Goal: Task Accomplishment & Management: Complete application form

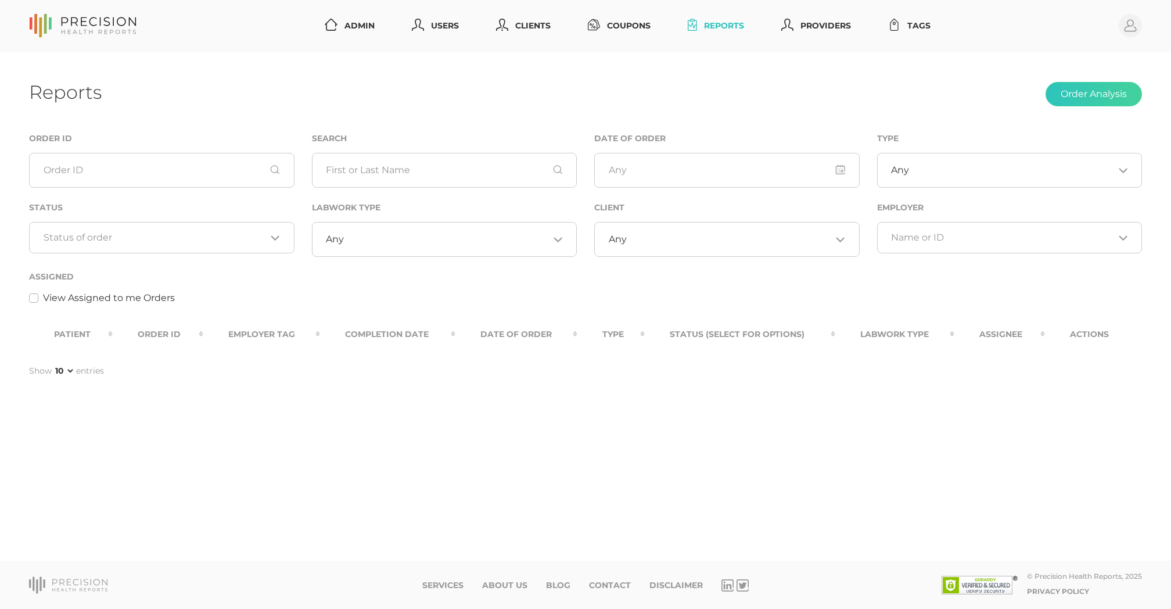
click at [185, 223] on div "Loading..." at bounding box center [162, 237] width 266 height 31
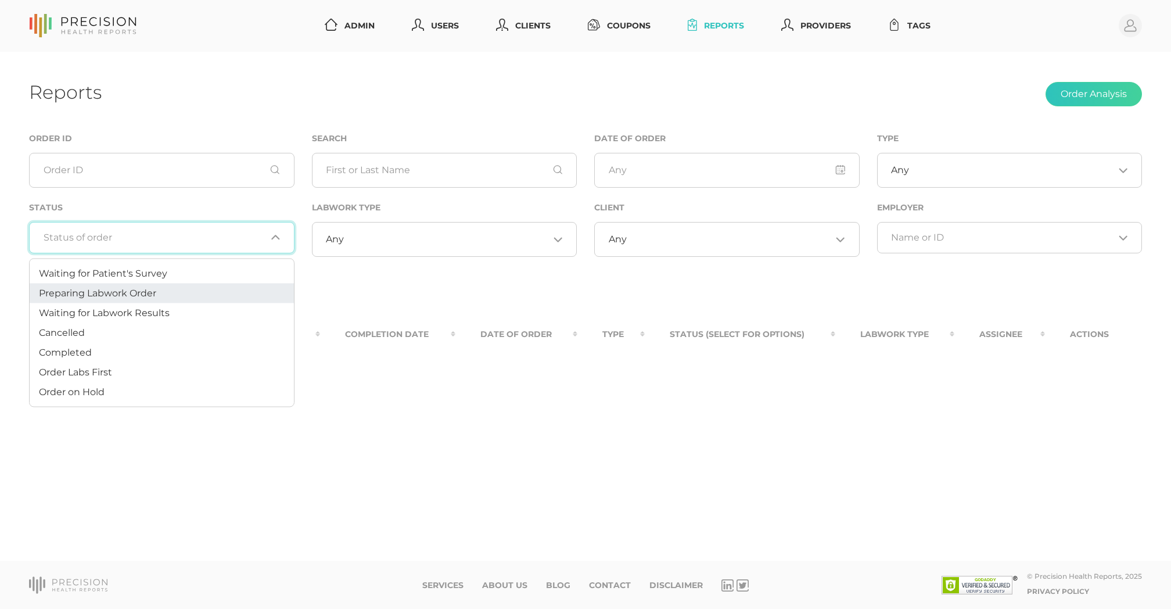
click at [174, 287] on li "Preparing Labwork Order" at bounding box center [162, 294] width 264 height 20
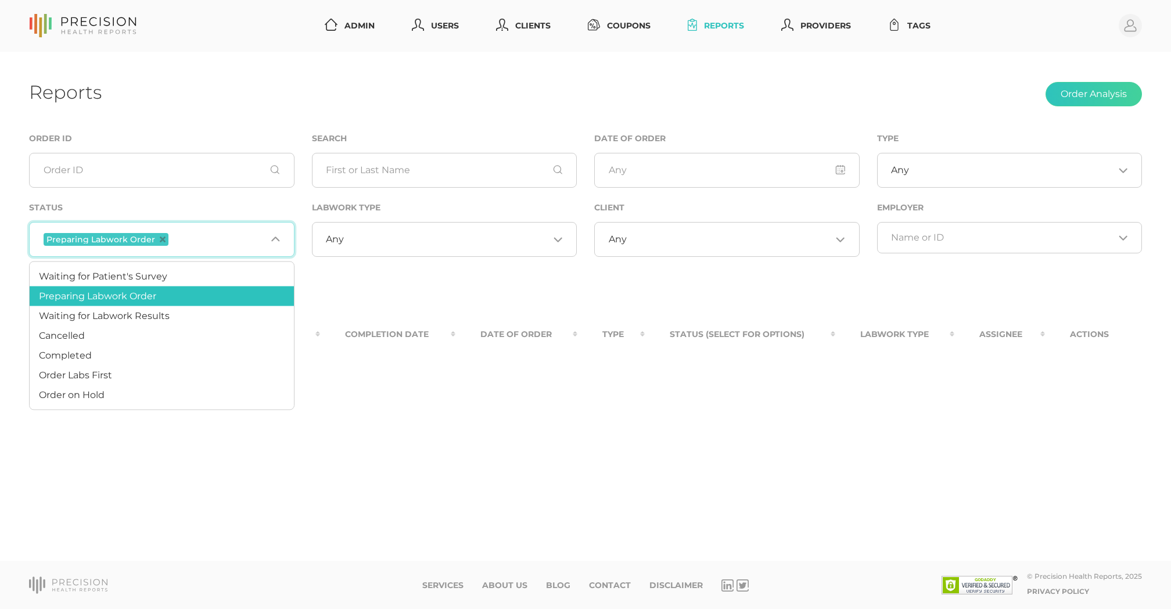
click at [182, 235] on input "Search for option" at bounding box center [218, 239] width 95 height 15
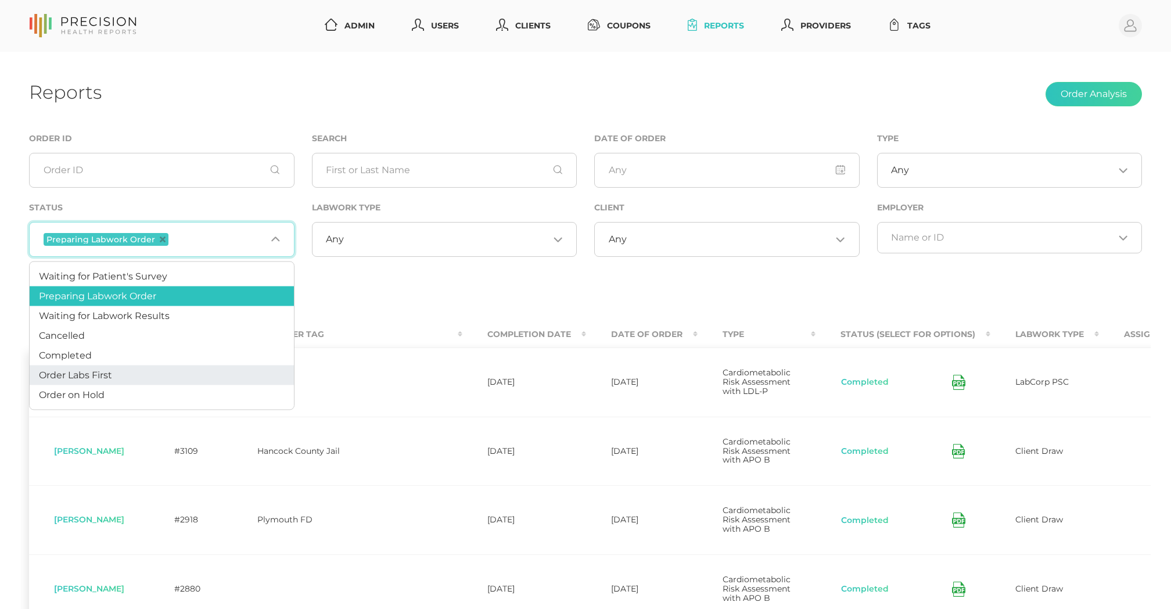
click at [131, 367] on li "Order Labs First" at bounding box center [162, 375] width 264 height 20
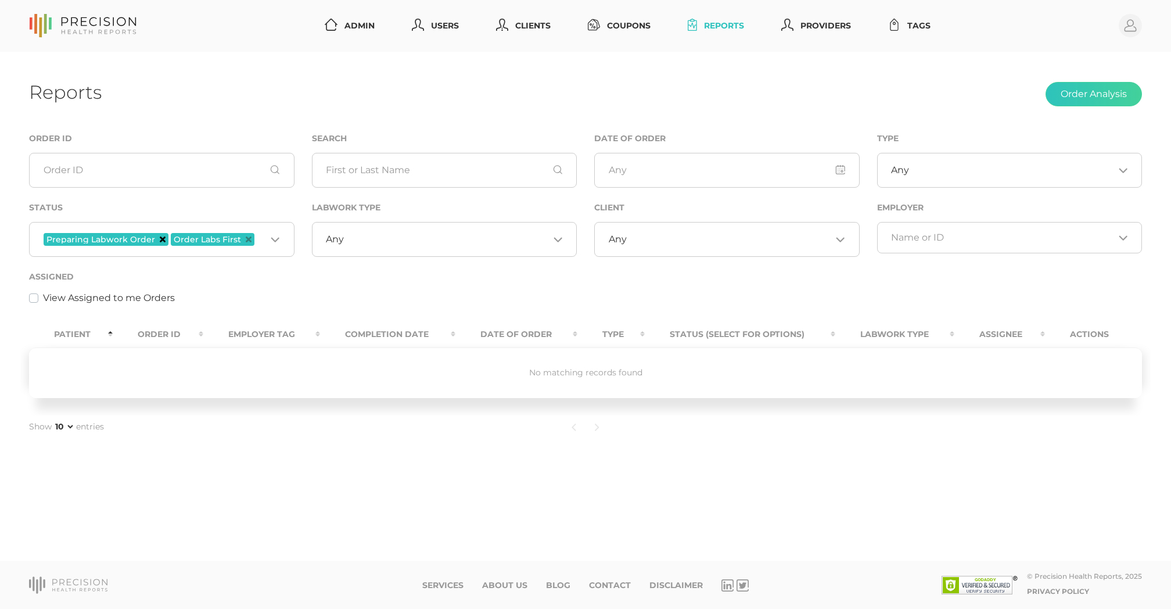
click at [160, 240] on icon "Deselect Preparing Labwork Order" at bounding box center [163, 239] width 6 height 6
click at [159, 240] on input "Search for option" at bounding box center [198, 239] width 137 height 15
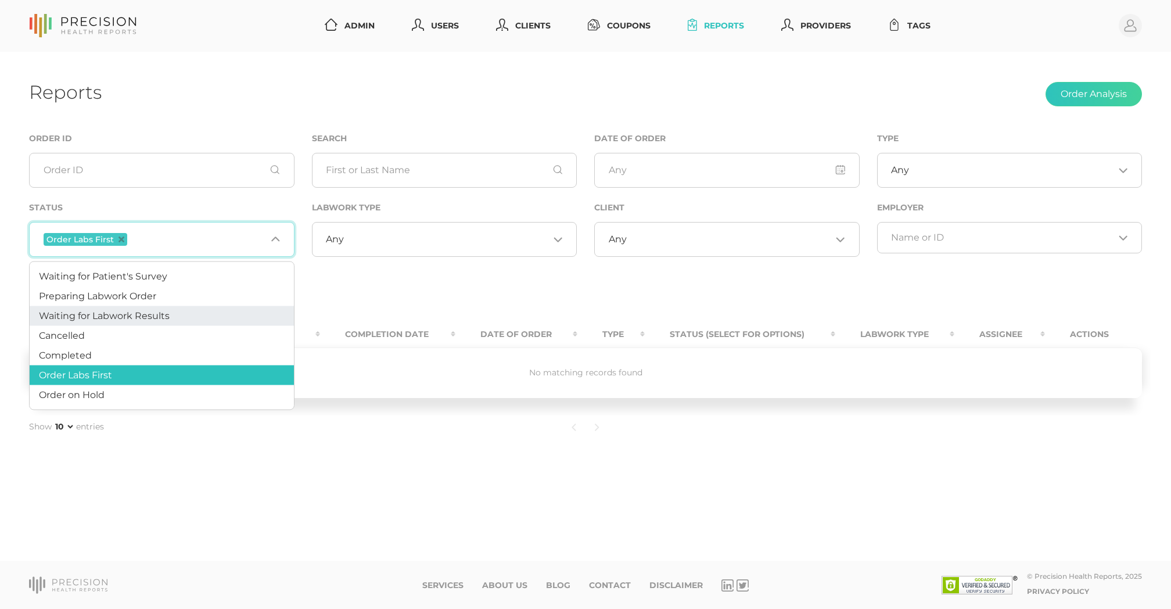
click at [174, 307] on li "Waiting for Labwork Results" at bounding box center [162, 316] width 264 height 20
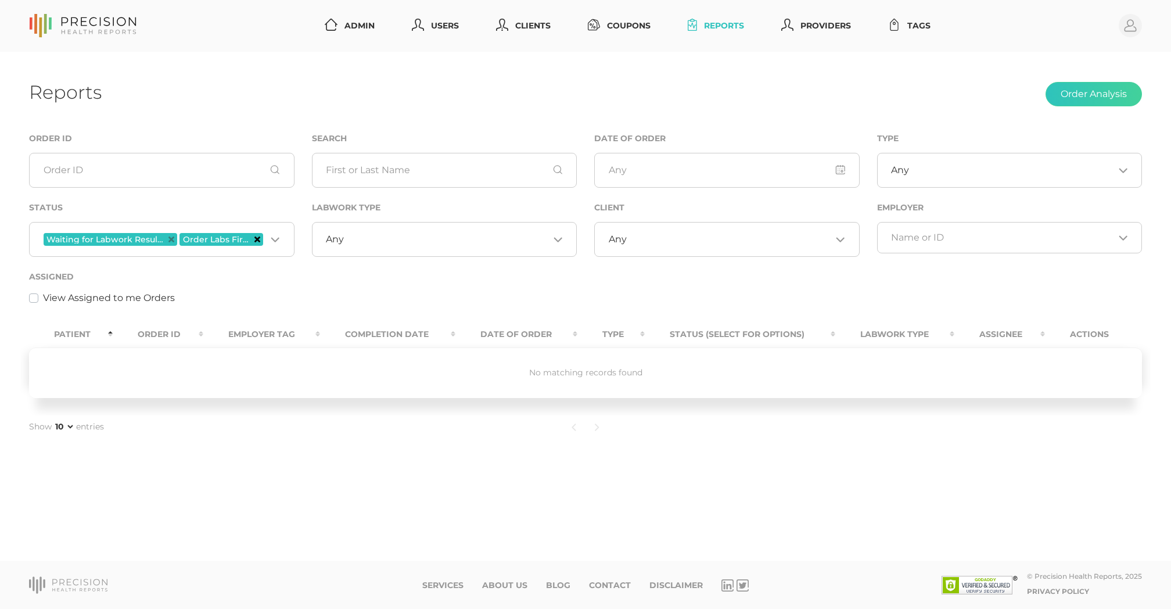
click at [258, 241] on icon "Deselect Order Labs First" at bounding box center [257, 239] width 6 height 6
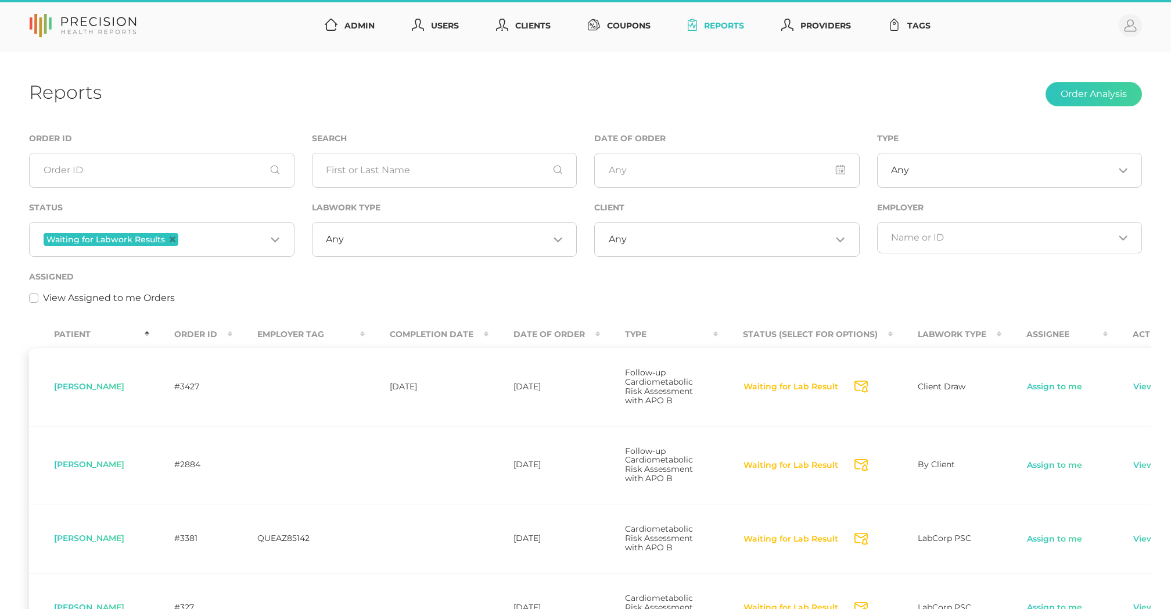
click at [630, 237] on input "Search for option" at bounding box center [729, 240] width 205 height 12
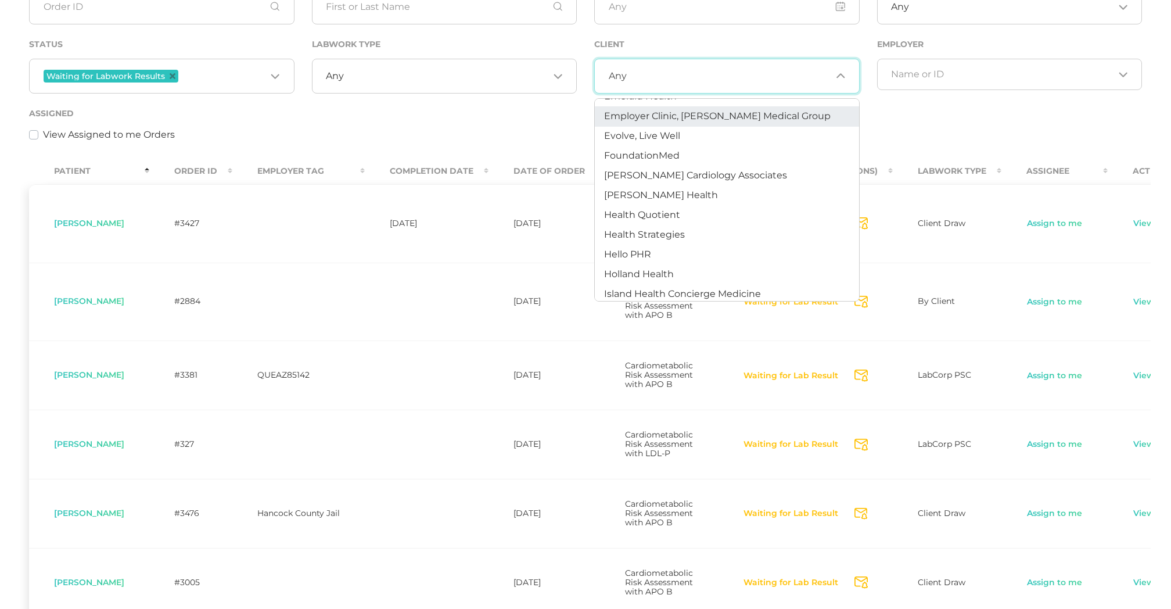
scroll to position [292, 0]
click at [626, 196] on span "[PERSON_NAME] Health" at bounding box center [661, 196] width 114 height 11
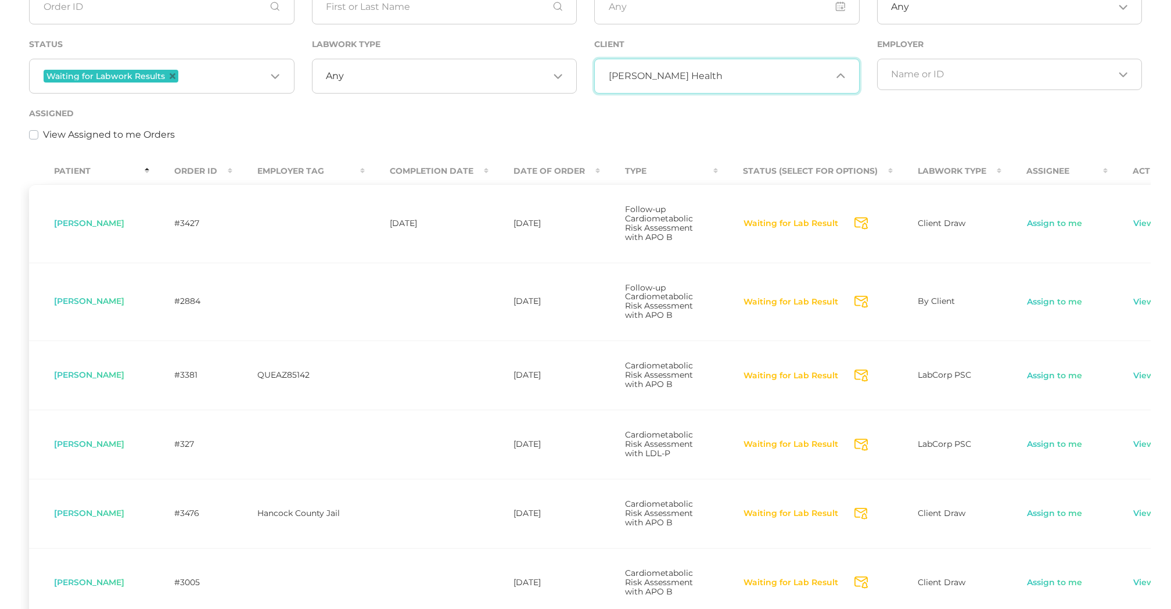
click at [676, 74] on span "[PERSON_NAME] Health" at bounding box center [666, 76] width 114 height 12
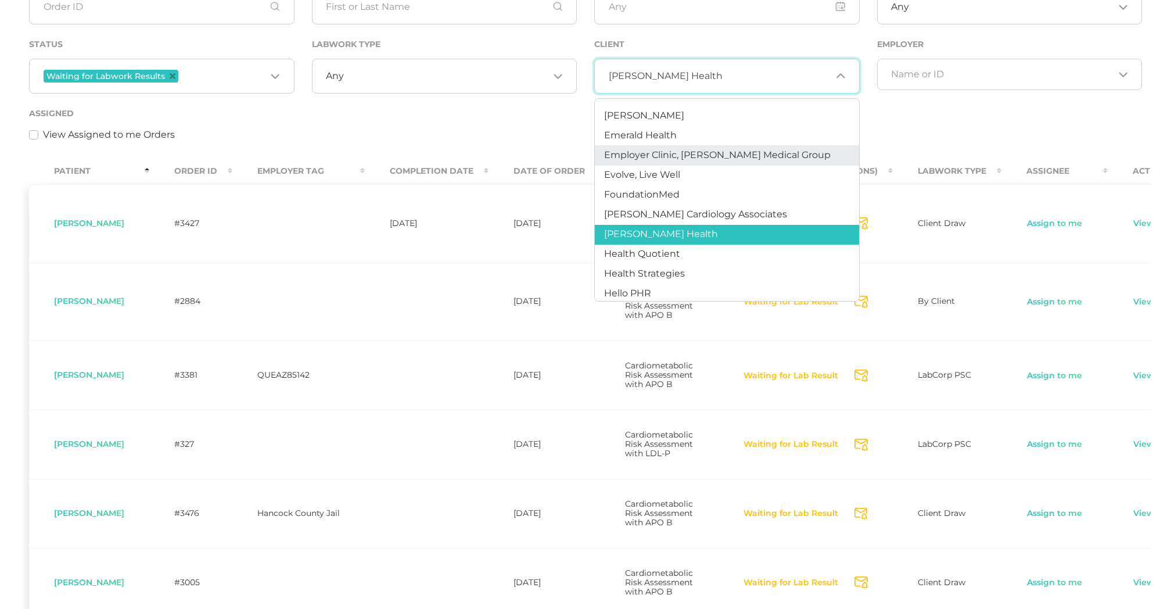
scroll to position [261, 0]
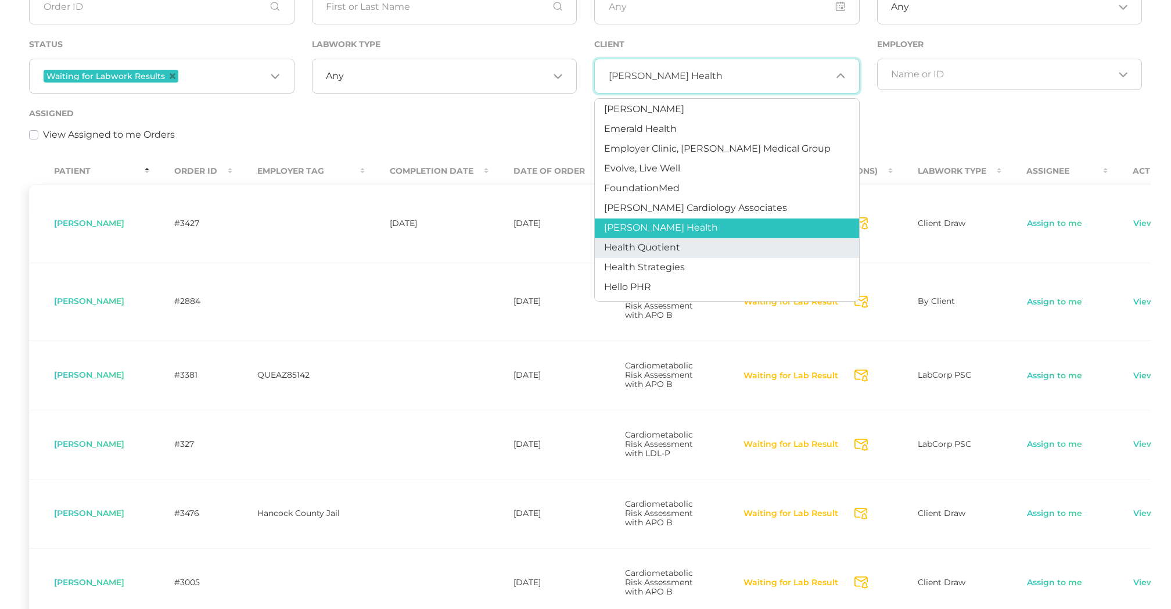
click at [686, 243] on li "Health Quotient" at bounding box center [727, 248] width 264 height 20
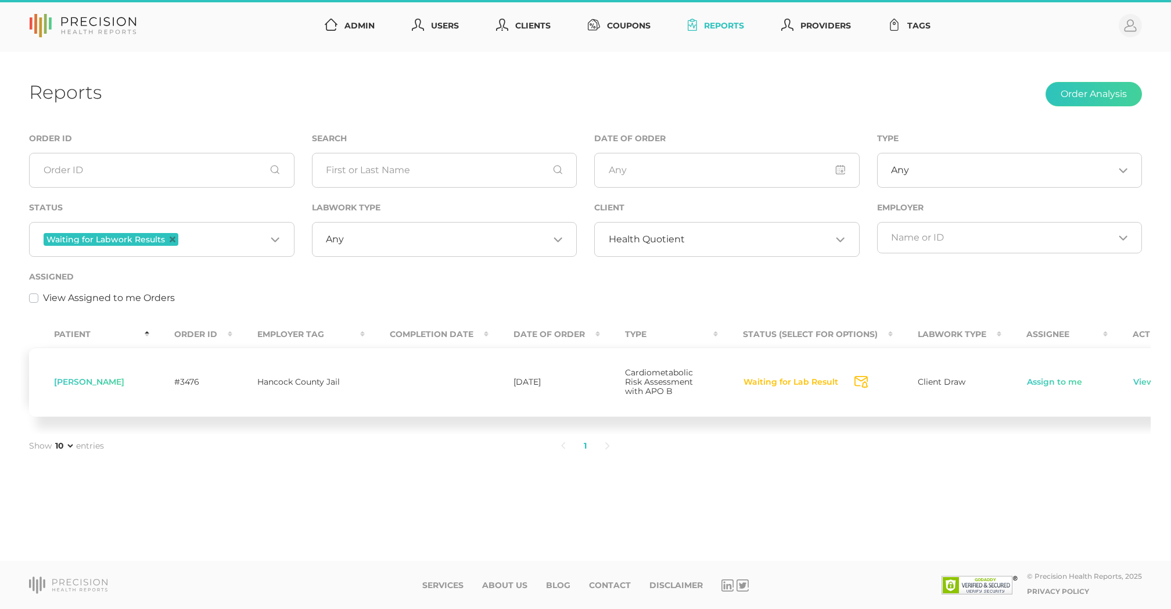
scroll to position [0, 0]
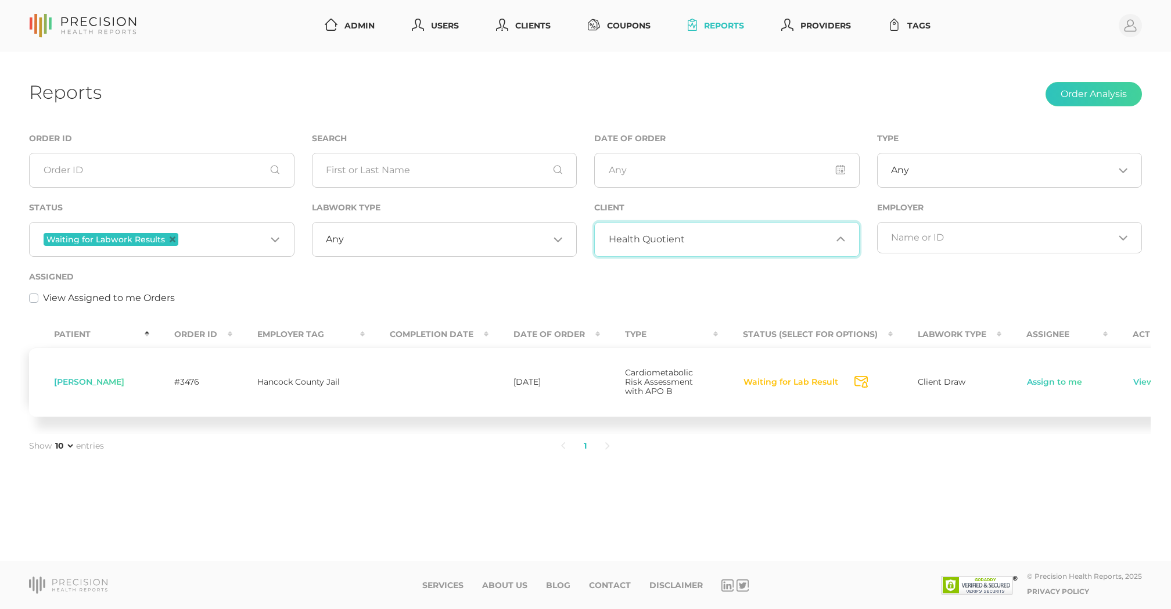
click at [679, 239] on span "Health Quotient" at bounding box center [647, 240] width 76 height 12
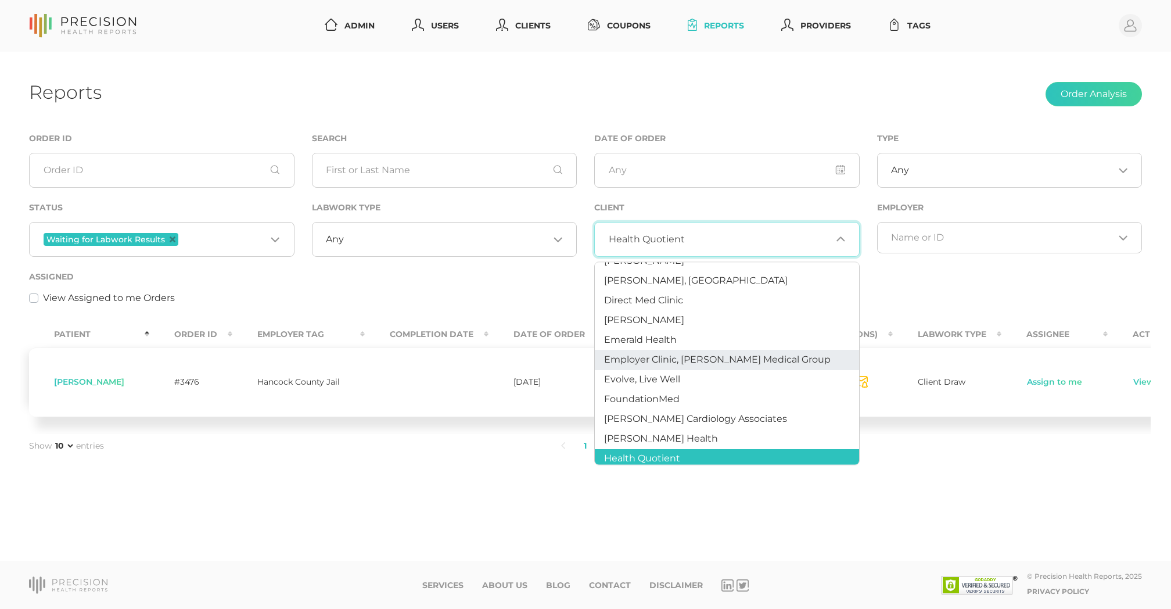
scroll to position [268, 0]
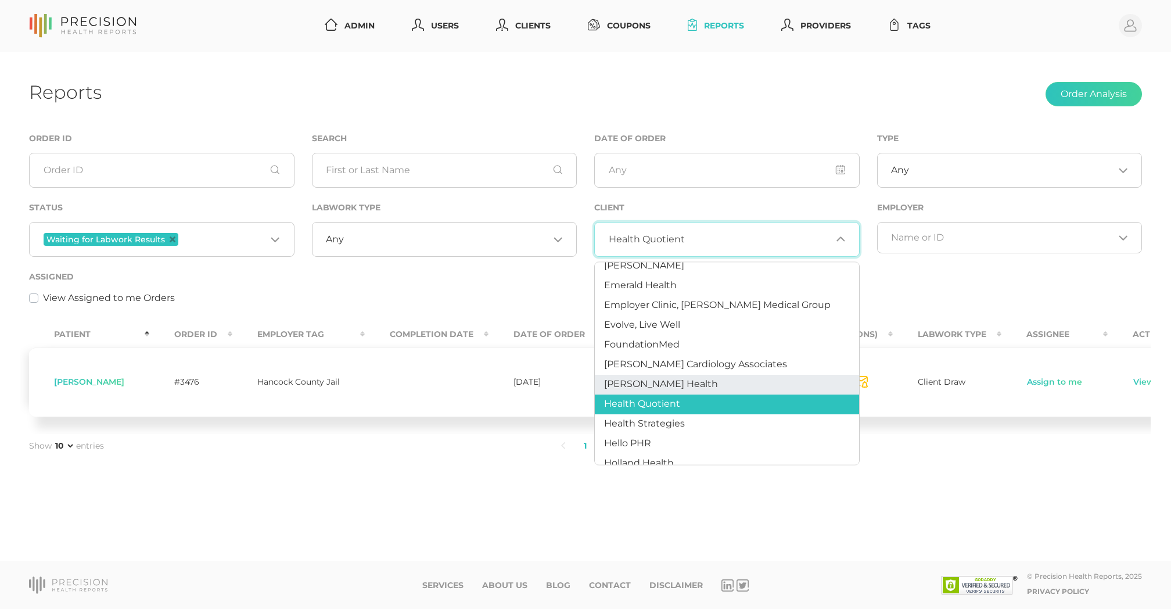
click at [676, 382] on span "[PERSON_NAME] Health" at bounding box center [661, 384] width 114 height 11
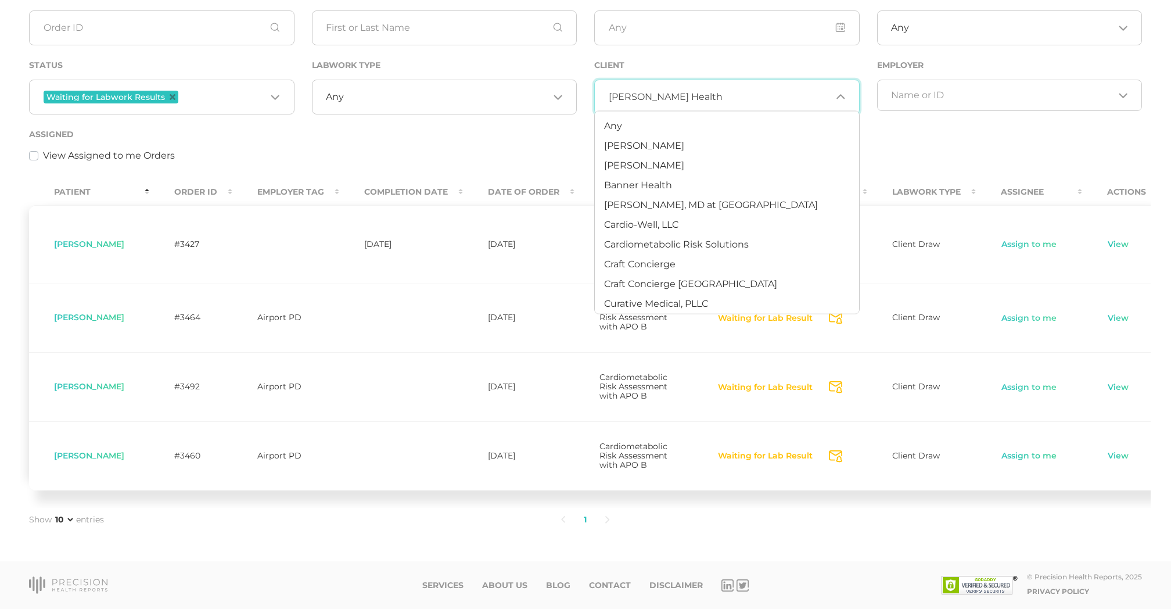
scroll to position [193, 0]
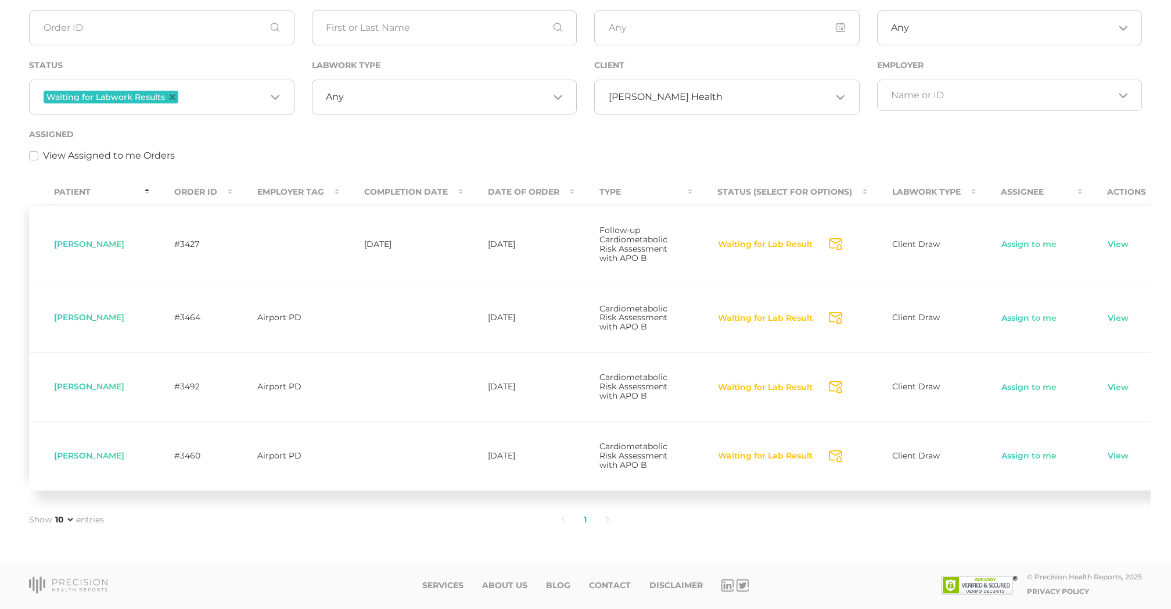
click at [241, 508] on div "Patient Order ID Employer Tag Completion Date Date Of Order Type Status (Select…" at bounding box center [585, 341] width 1131 height 332
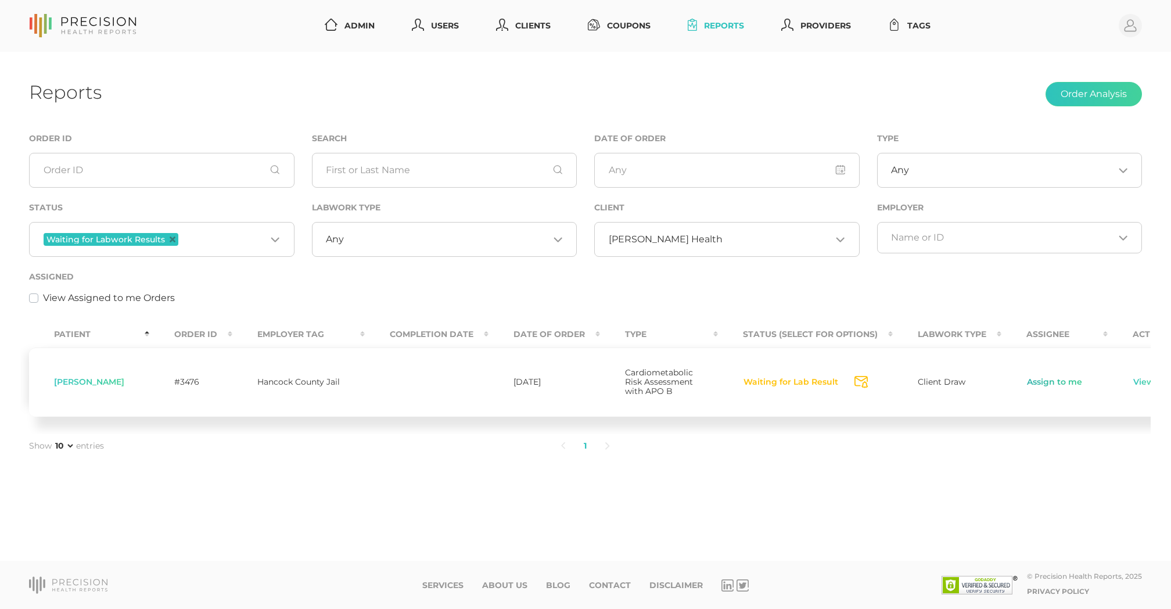
click at [1035, 386] on link "Assign to me" at bounding box center [1055, 382] width 56 height 12
click at [1132, 387] on link "View" at bounding box center [1143, 382] width 22 height 12
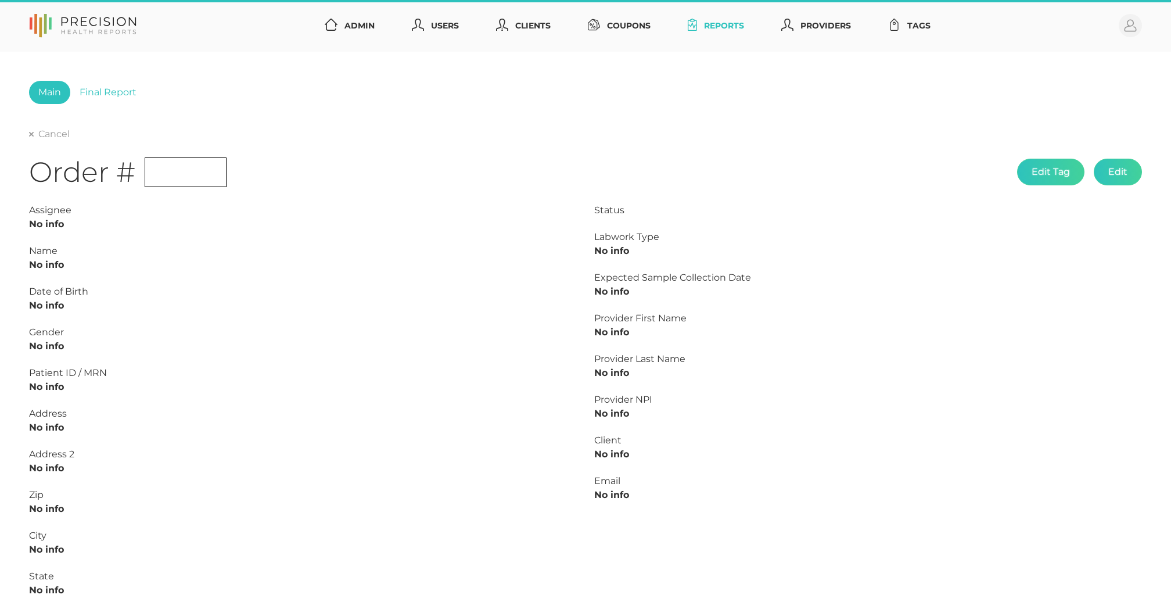
type input "L2505562888"
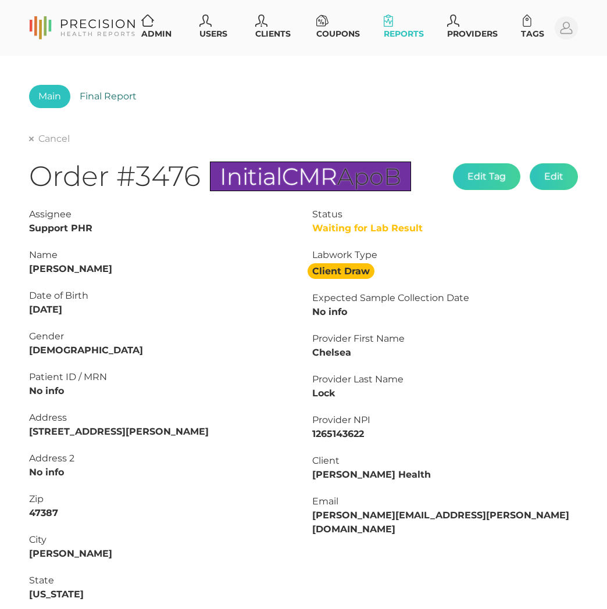
click at [99, 91] on link "Final Report" at bounding box center [108, 96] width 76 height 23
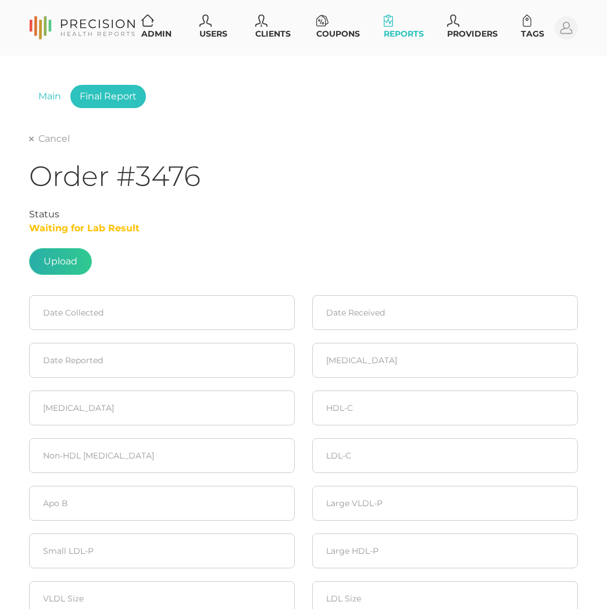
click at [46, 254] on label at bounding box center [61, 262] width 62 height 26
click at [77, 256] on input "file" at bounding box center [77, 256] width 1 height 1
type input "C:\fakepath\10b7a425-8c8b-4d71-a6e7-466ea3b2d906.pdf"
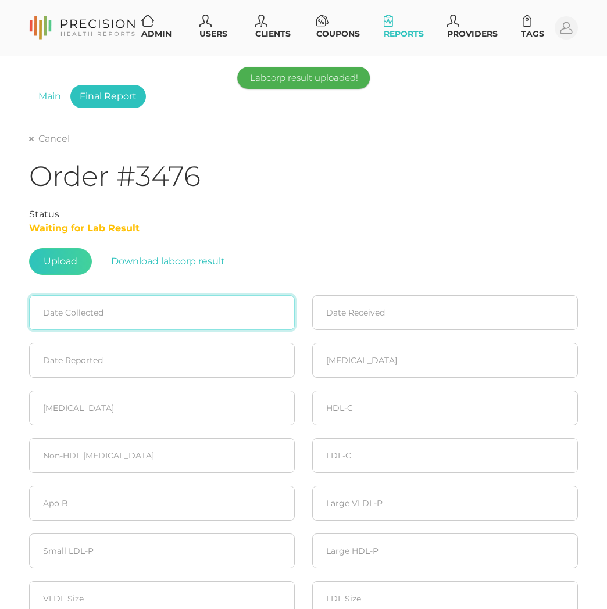
click at [86, 311] on input at bounding box center [162, 312] width 266 height 35
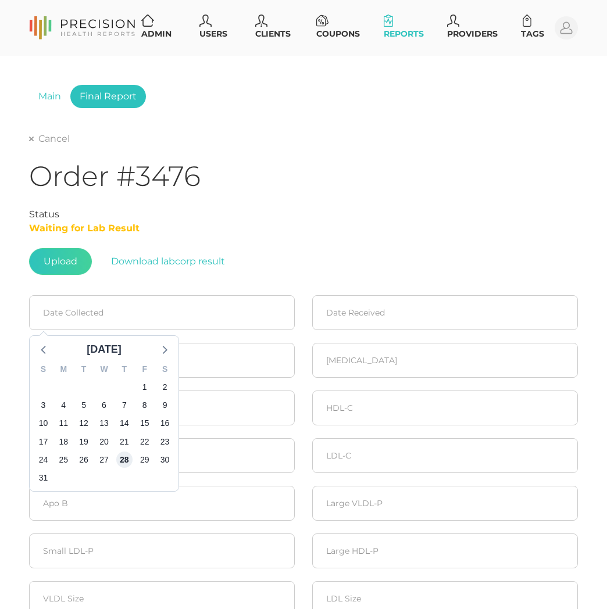
click at [125, 456] on span "28" at bounding box center [124, 459] width 16 height 16
type input "[DATE]"
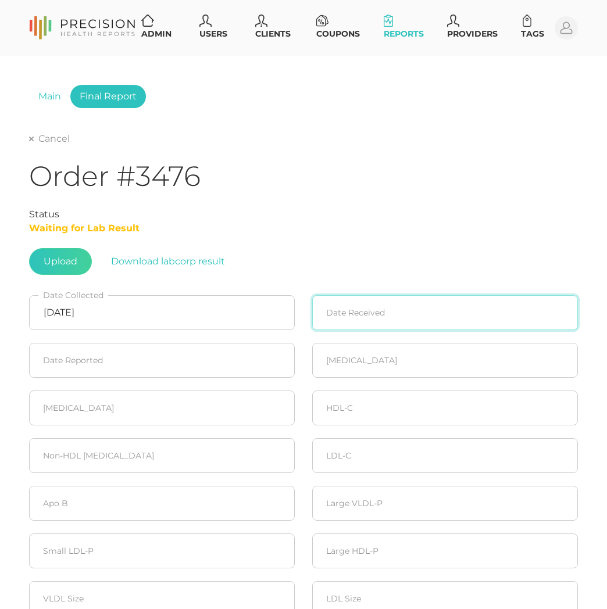
click at [349, 316] on input at bounding box center [445, 312] width 266 height 35
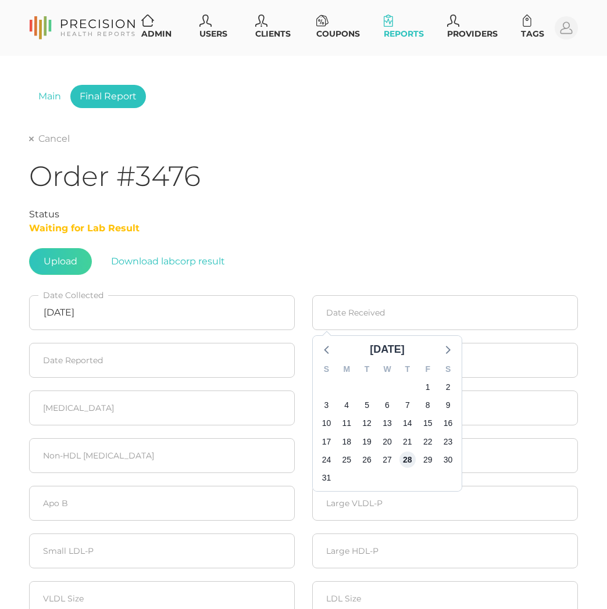
click at [406, 458] on span "28" at bounding box center [407, 459] width 16 height 16
type input "[DATE]"
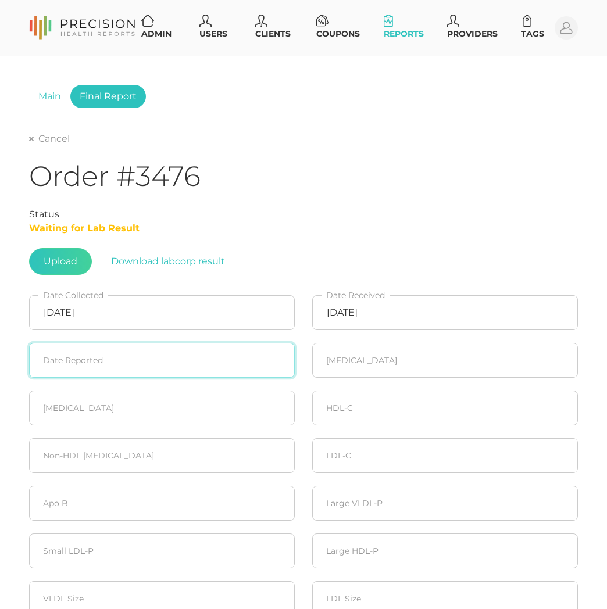
click at [196, 356] on input at bounding box center [162, 360] width 266 height 35
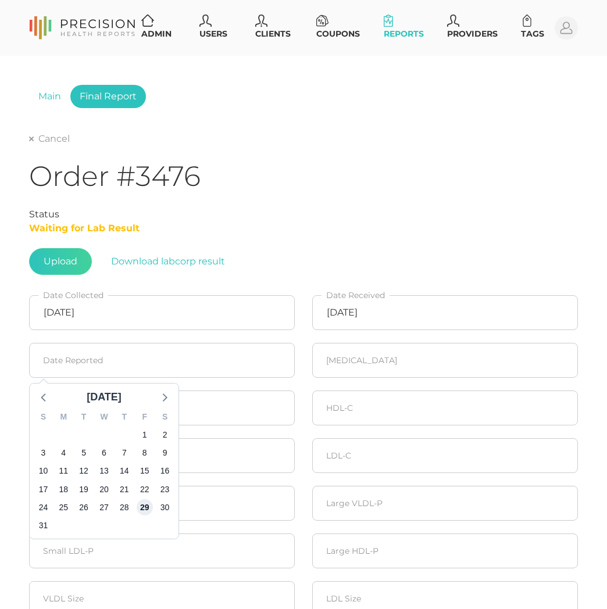
click at [146, 502] on span "29" at bounding box center [145, 507] width 16 height 16
type input "[DATE]"
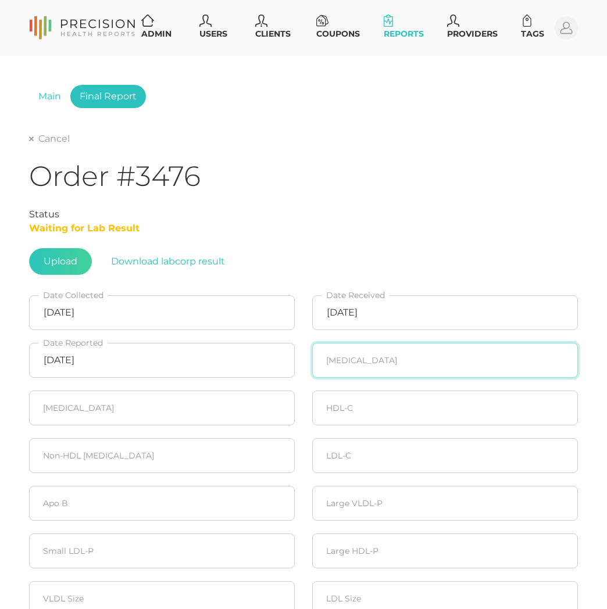
click at [354, 368] on input "number" at bounding box center [445, 360] width 266 height 35
type input "161"
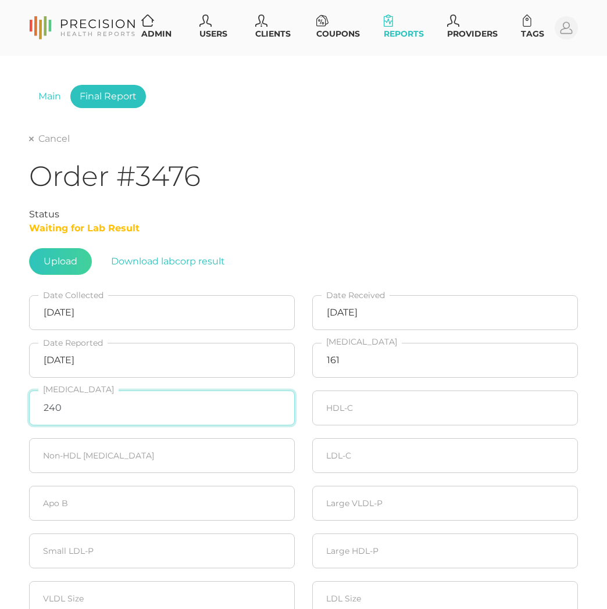
type input "240"
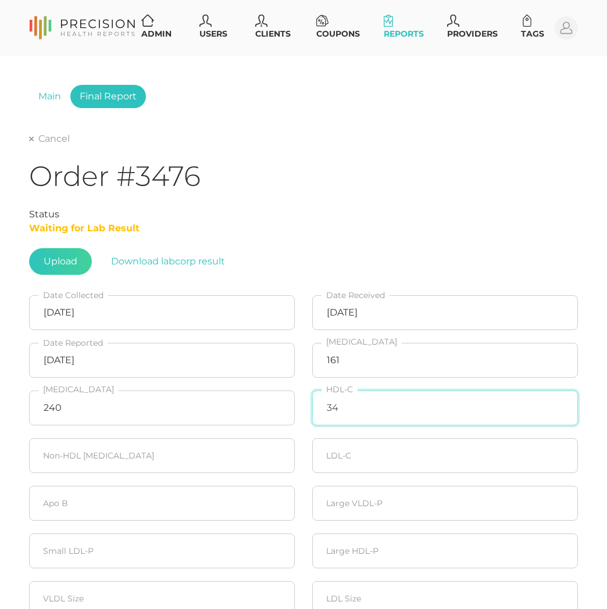
type input "34"
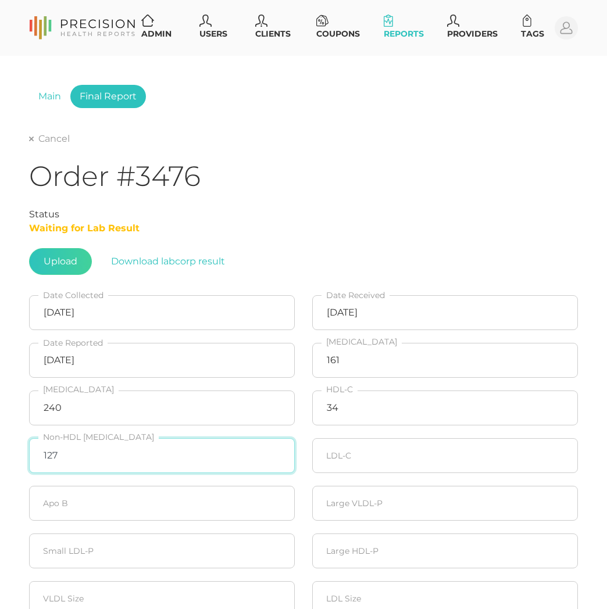
type input "127"
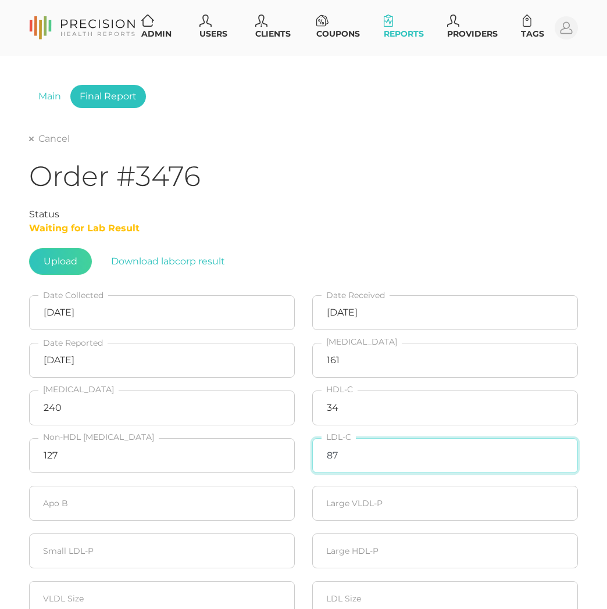
type input "87"
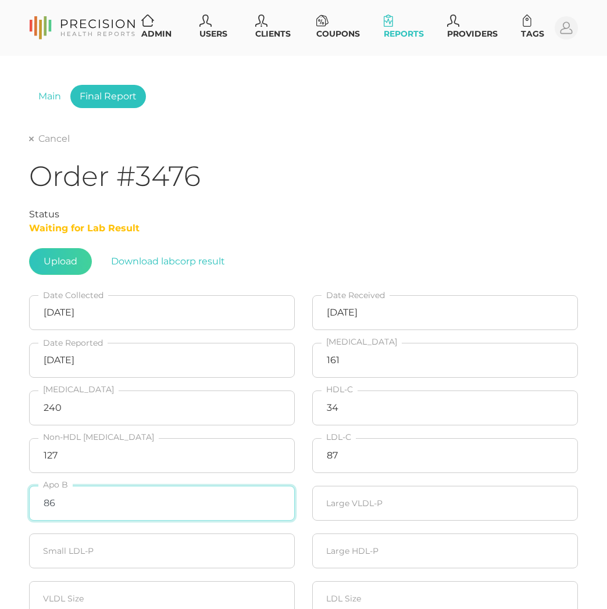
type input "86"
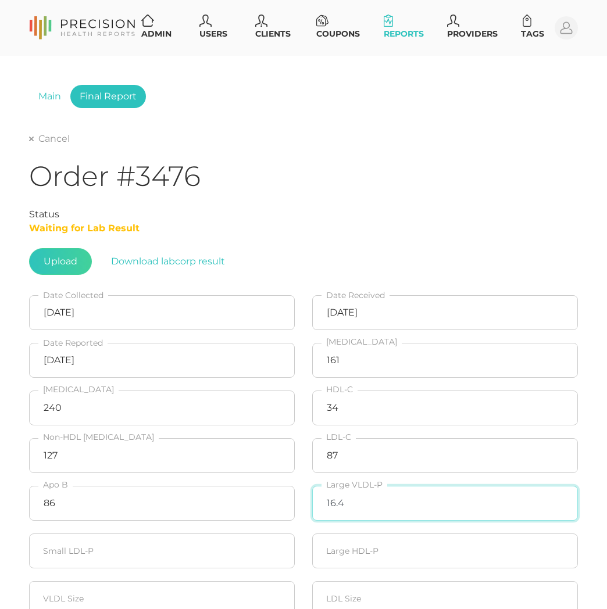
type input "16.4"
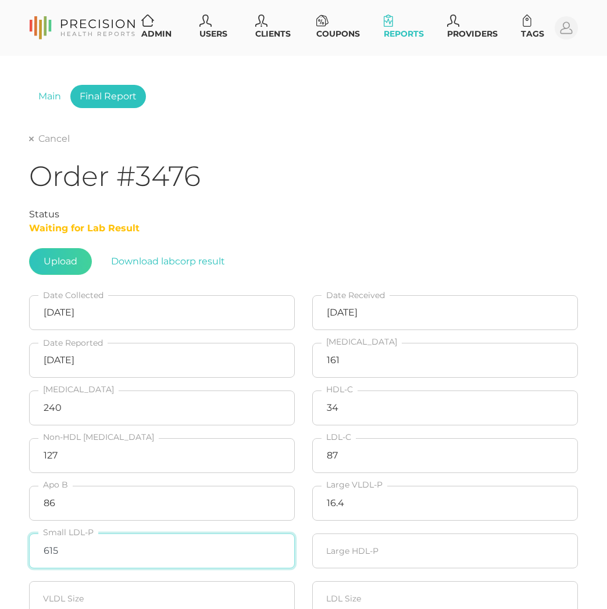
type input "615"
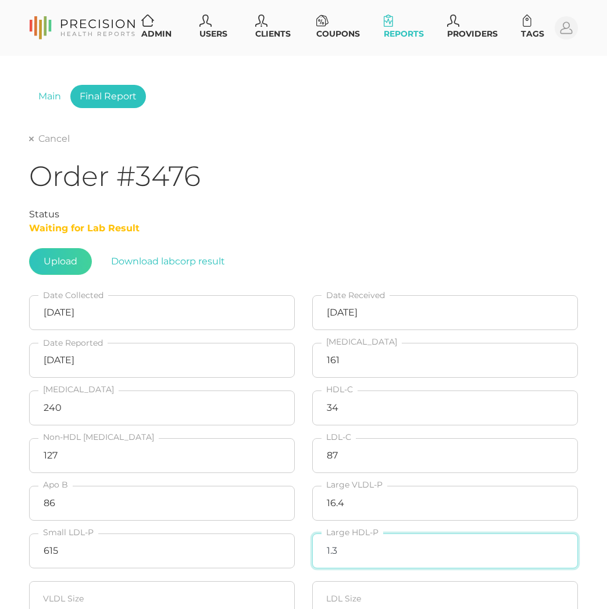
type input "1.3"
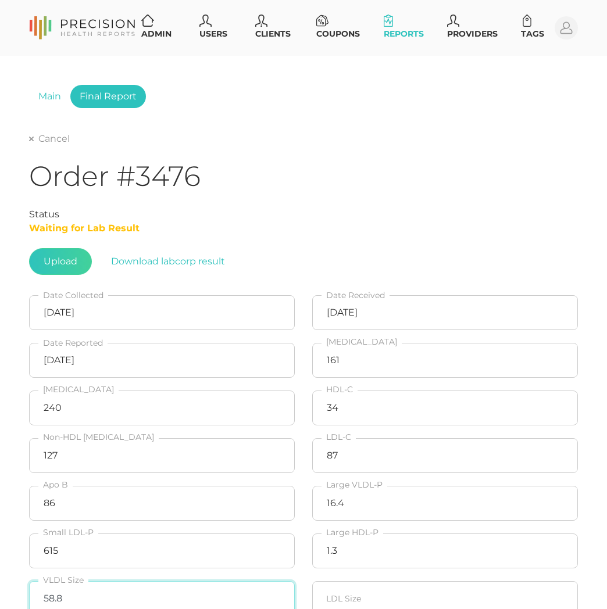
type input "58.8"
type input "20.3"
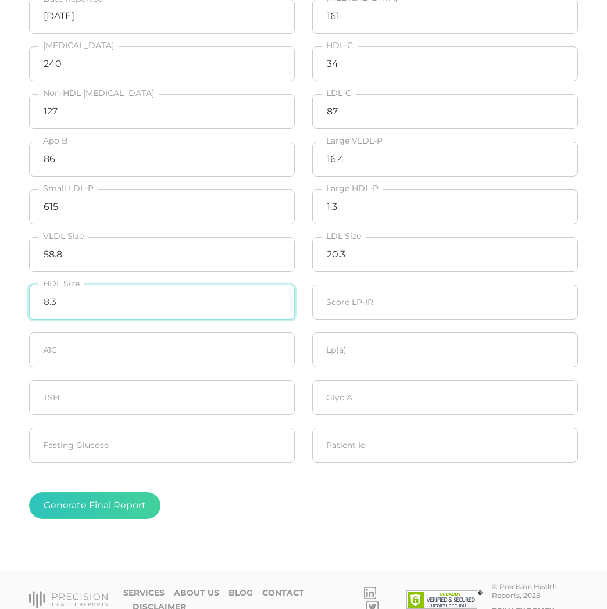
type input "8.3"
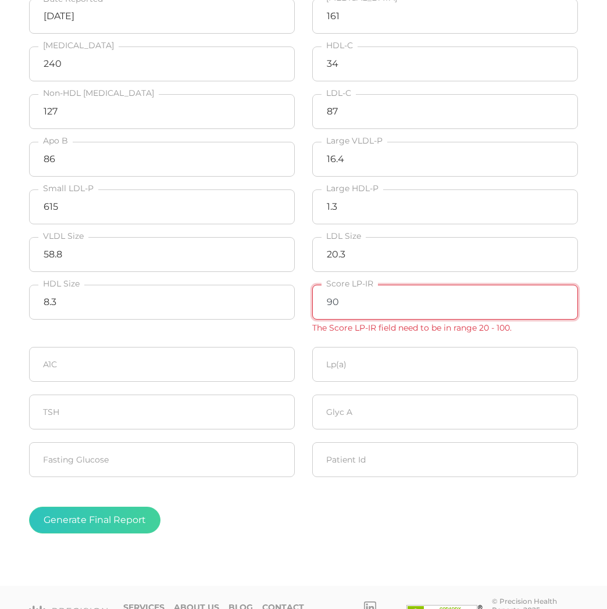
type input "90"
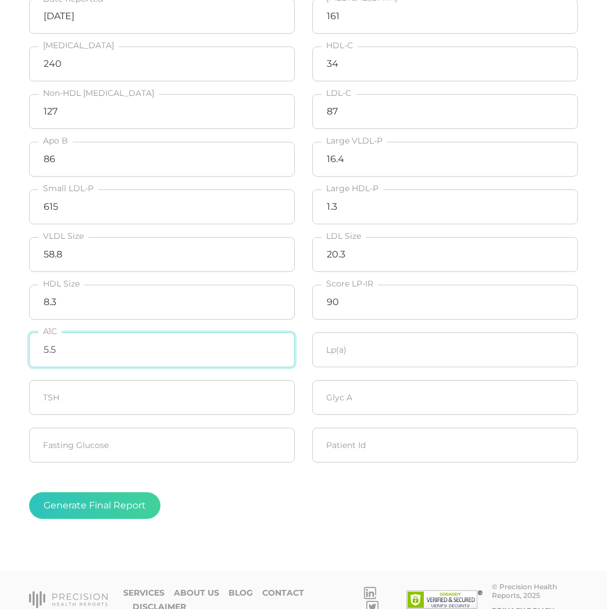
type input "5.5"
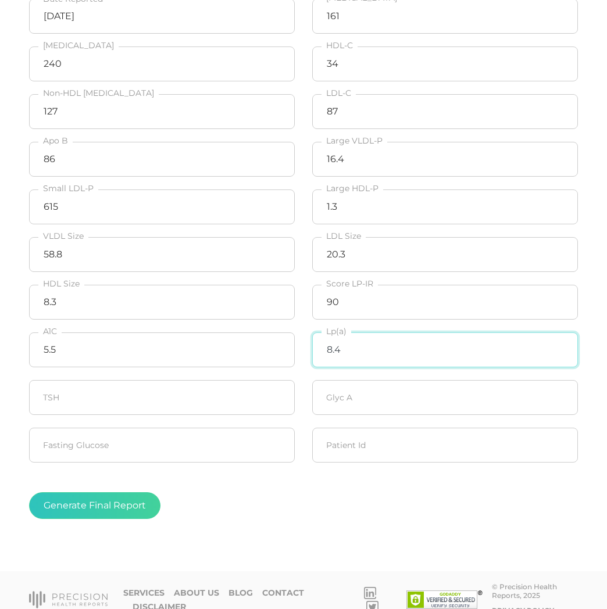
type input "8.4"
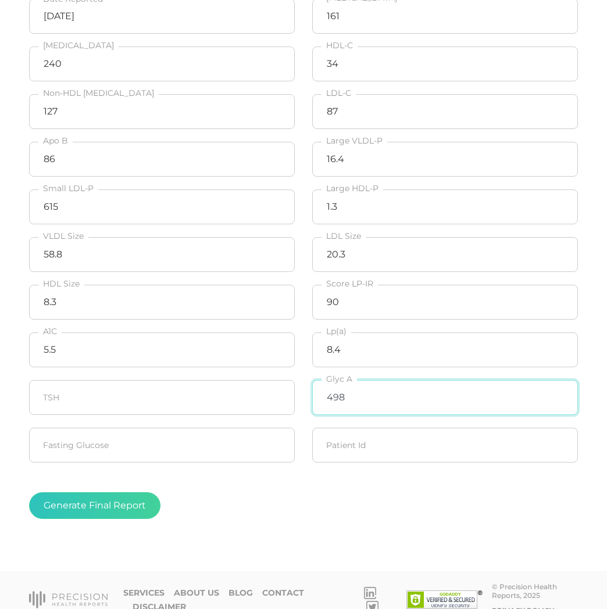
type input "498"
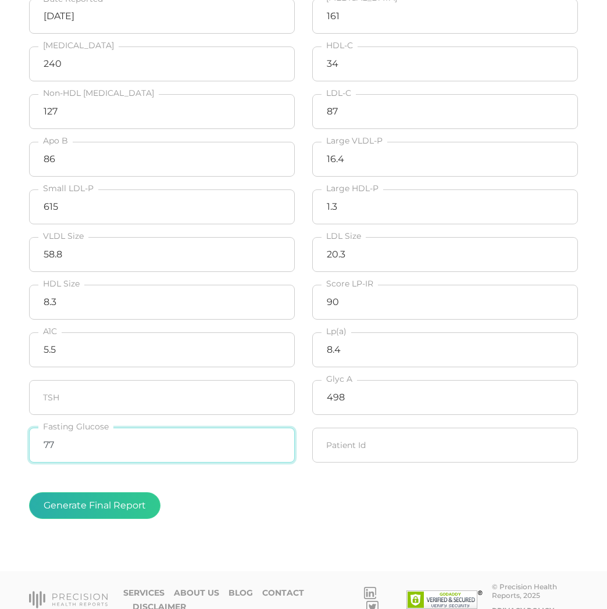
type input "77"
click at [124, 510] on button "Generate Final Report" at bounding box center [94, 505] width 131 height 27
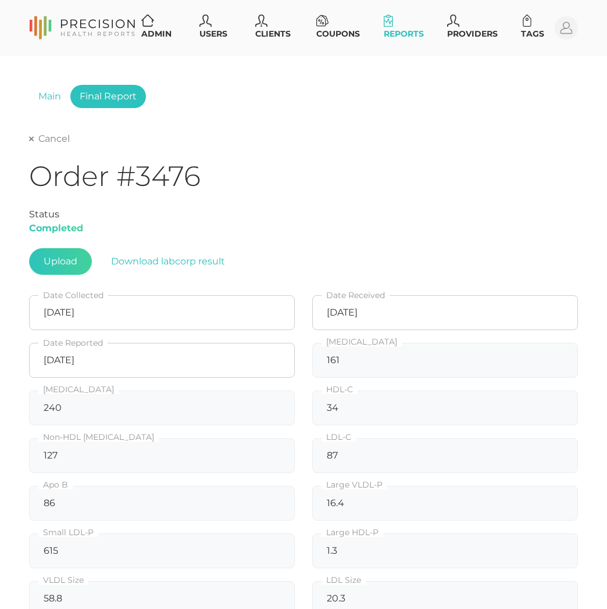
scroll to position [0, 0]
click at [63, 137] on link "Cancel" at bounding box center [49, 139] width 41 height 12
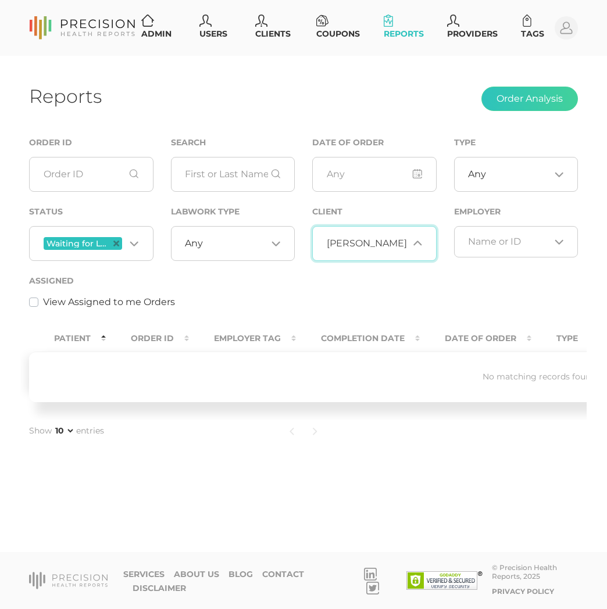
click at [383, 245] on span "[PERSON_NAME] Health" at bounding box center [384, 244] width 114 height 12
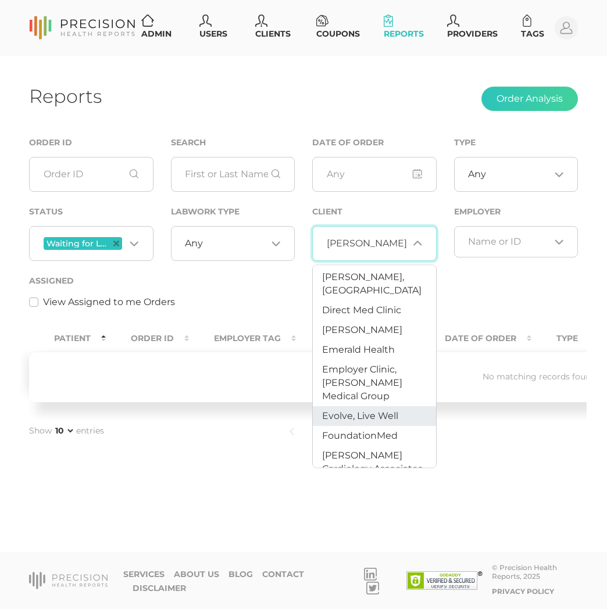
scroll to position [353, 0]
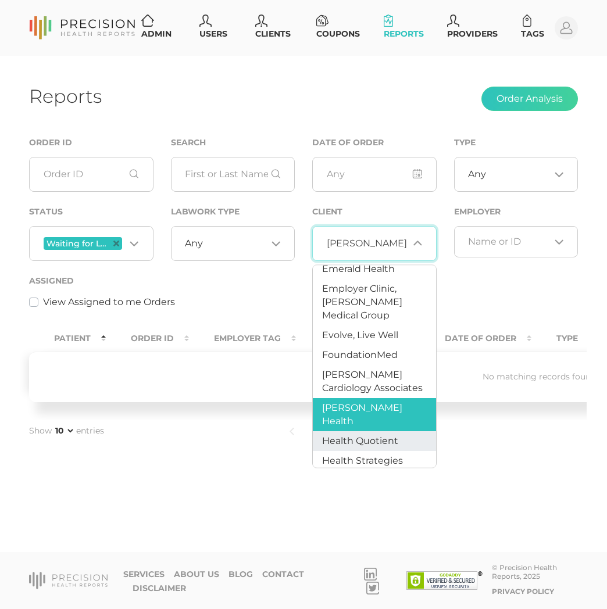
click at [357, 432] on li "Health Quotient" at bounding box center [374, 442] width 123 height 20
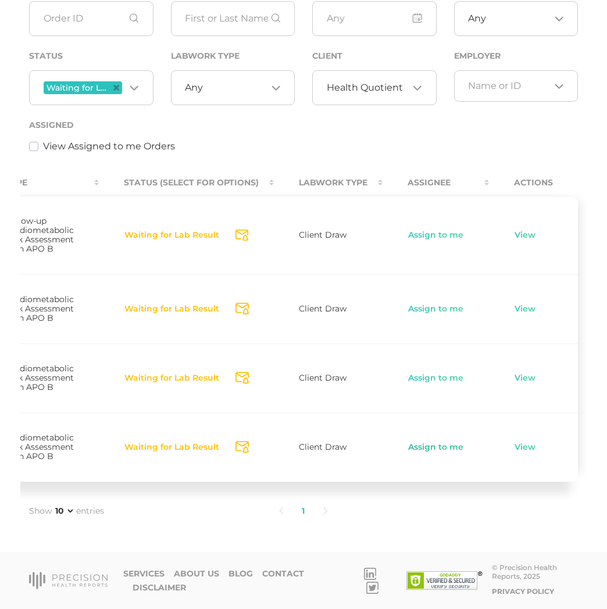
scroll to position [0, 593]
click at [447, 443] on link "Assign to me" at bounding box center [436, 448] width 56 height 12
click at [528, 445] on link "View" at bounding box center [525, 448] width 22 height 12
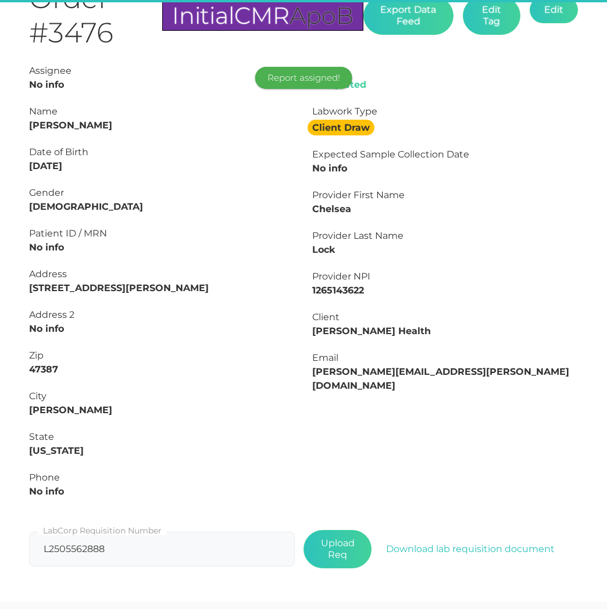
type input "L2505360903"
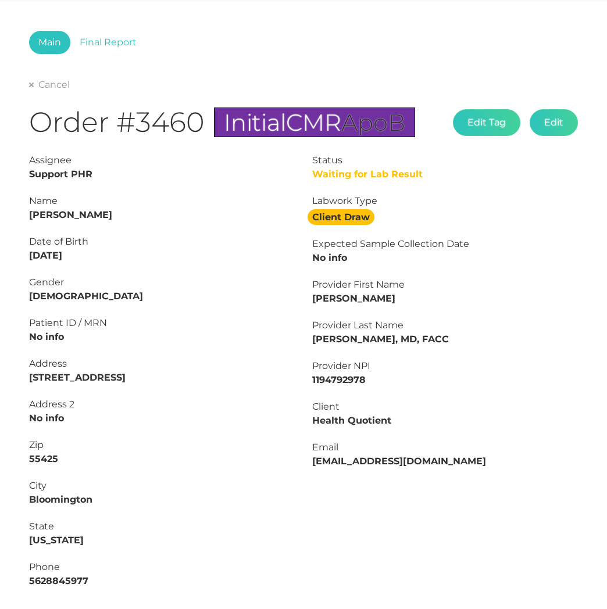
scroll to position [30, 0]
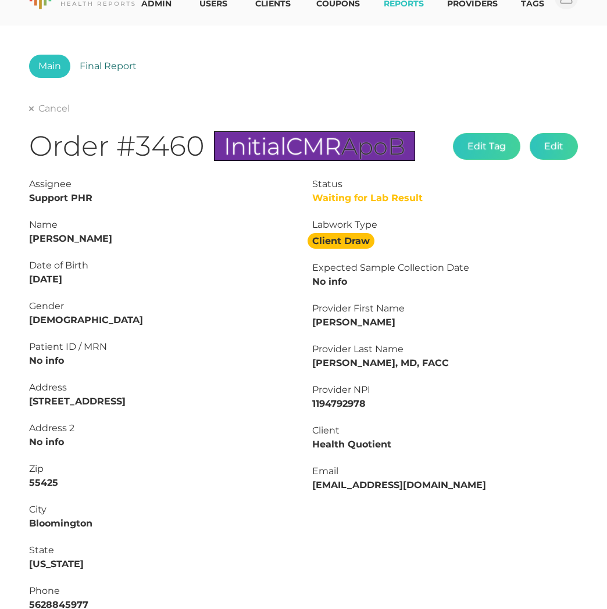
click at [122, 59] on link "Final Report" at bounding box center [108, 66] width 76 height 23
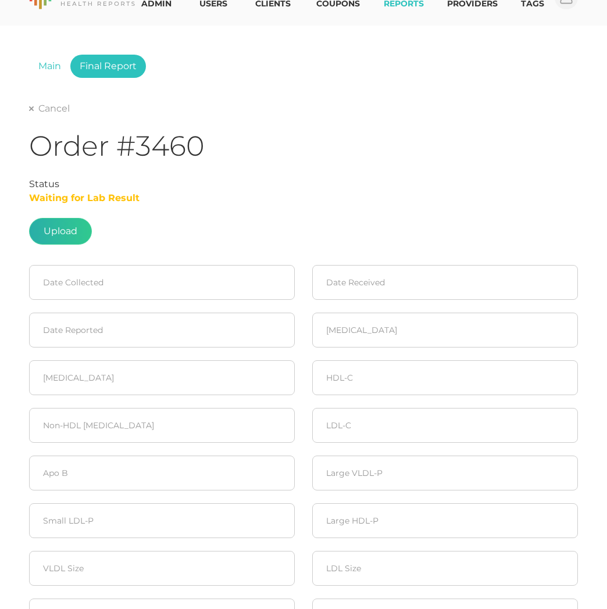
click at [77, 225] on label at bounding box center [61, 231] width 62 height 26
click at [77, 256] on input "file" at bounding box center [77, 256] width 1 height 1
type input "C:\fakepath\45844551-1ca7-41f4-a346-763a33d505da.pdf"
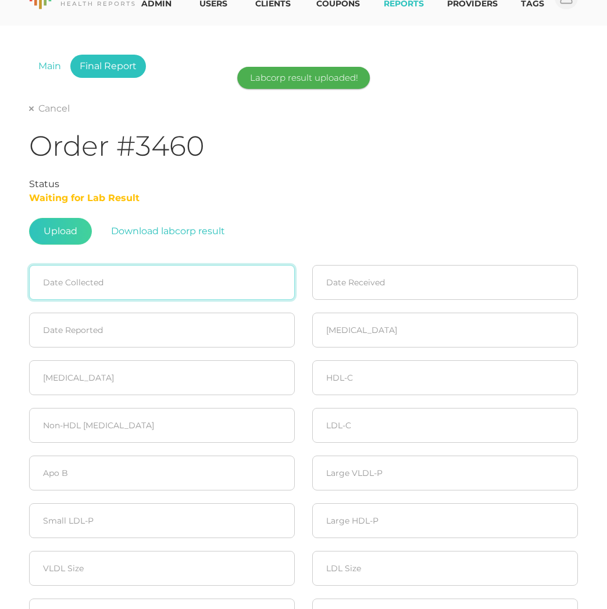
click at [73, 287] on input at bounding box center [162, 282] width 266 height 35
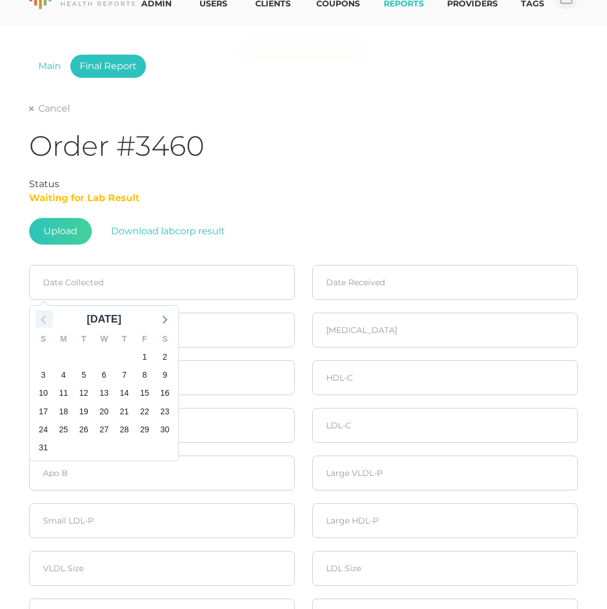
click at [42, 317] on icon at bounding box center [44, 318] width 15 height 15
click at [123, 428] on span "31" at bounding box center [124, 429] width 16 height 16
type input "[DATE]"
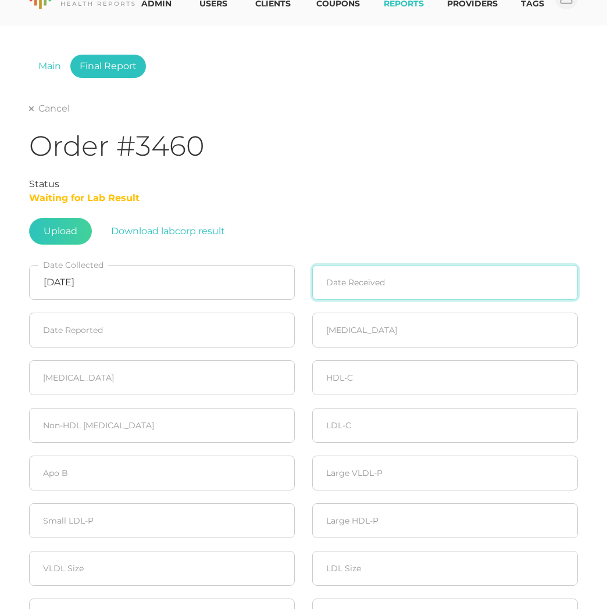
click at [338, 282] on input at bounding box center [445, 282] width 266 height 35
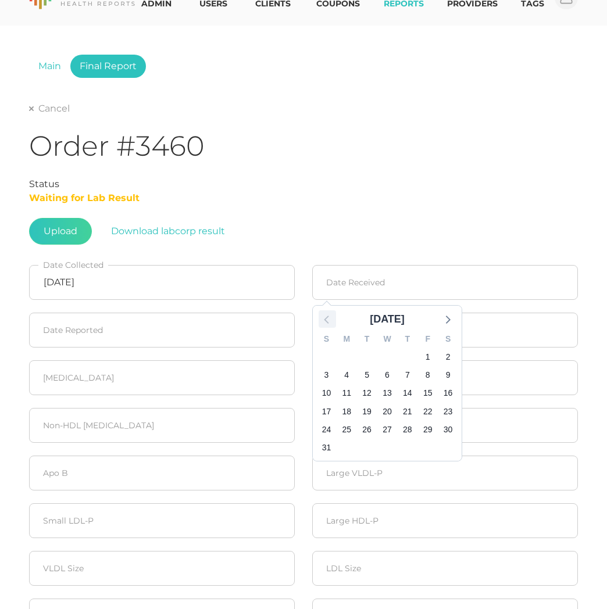
click at [328, 312] on icon at bounding box center [327, 318] width 15 height 15
click at [406, 429] on span "31" at bounding box center [407, 429] width 16 height 16
type input "[DATE]"
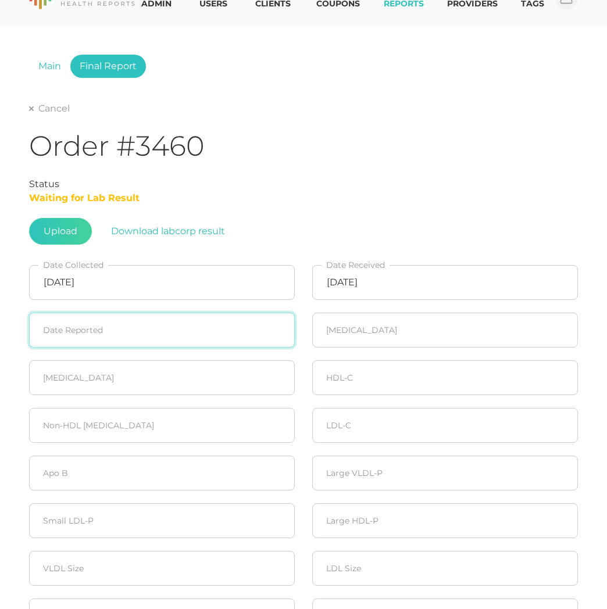
click at [139, 326] on input at bounding box center [162, 330] width 266 height 35
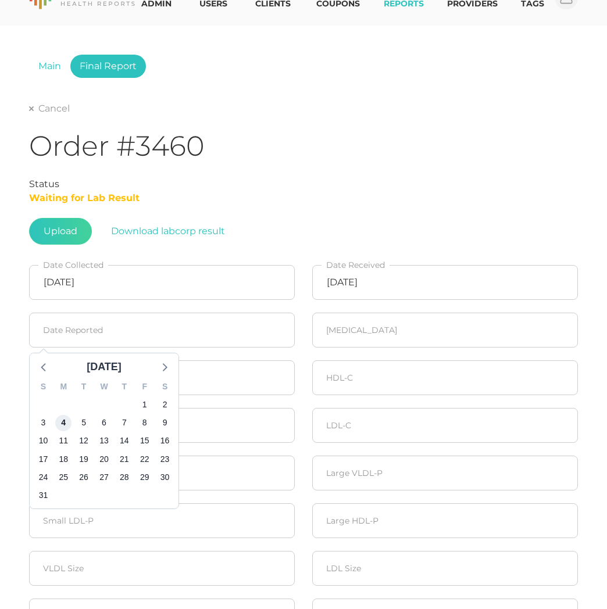
click at [61, 417] on span "4" at bounding box center [63, 423] width 16 height 16
type input "[DATE]"
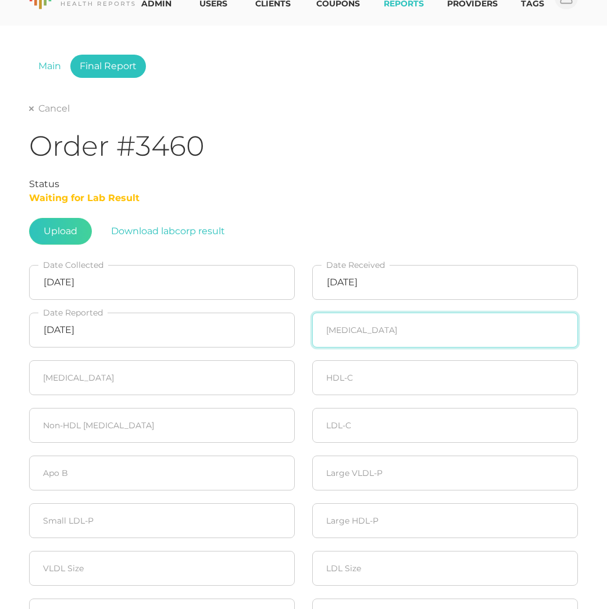
click at [357, 336] on input "number" at bounding box center [445, 330] width 266 height 35
type input "251"
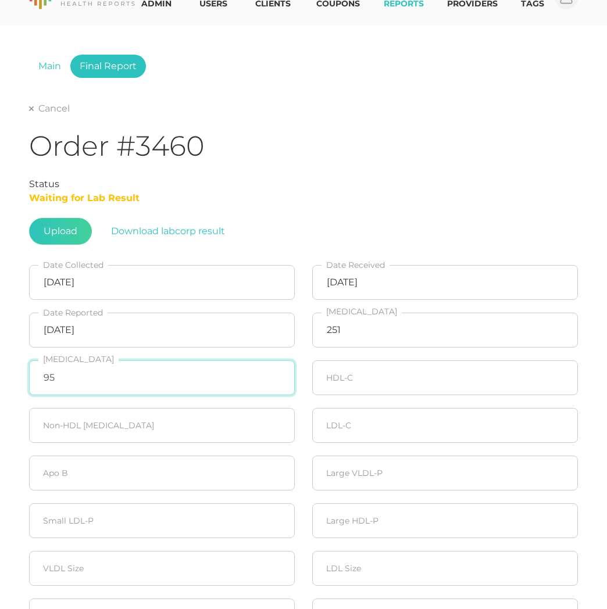
type input "95"
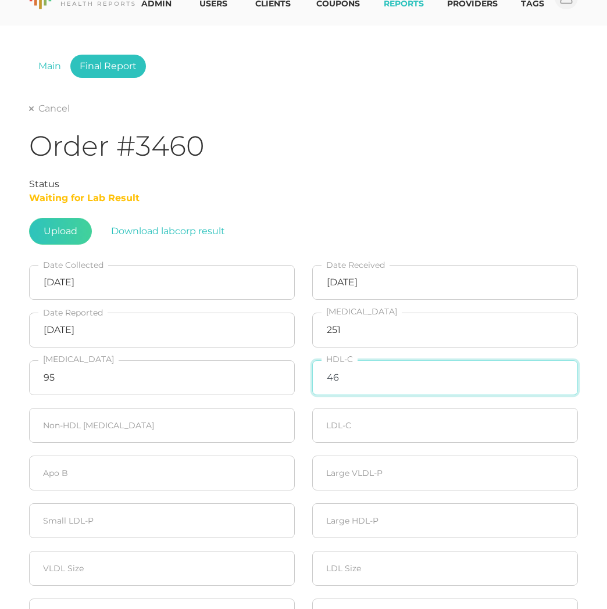
type input "46"
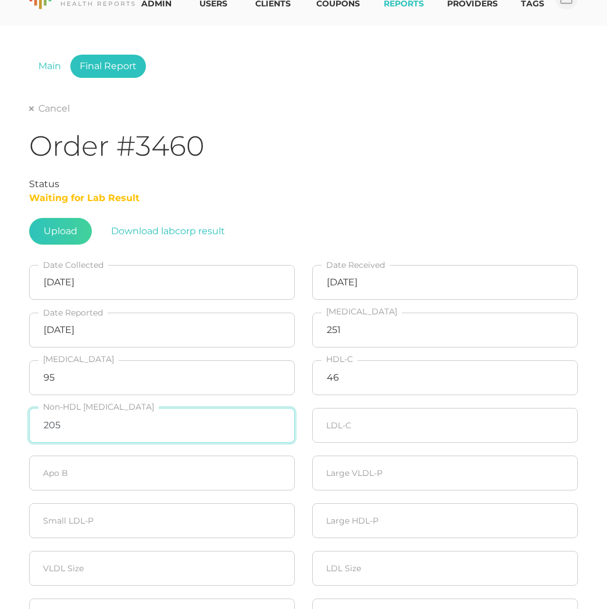
type input "205"
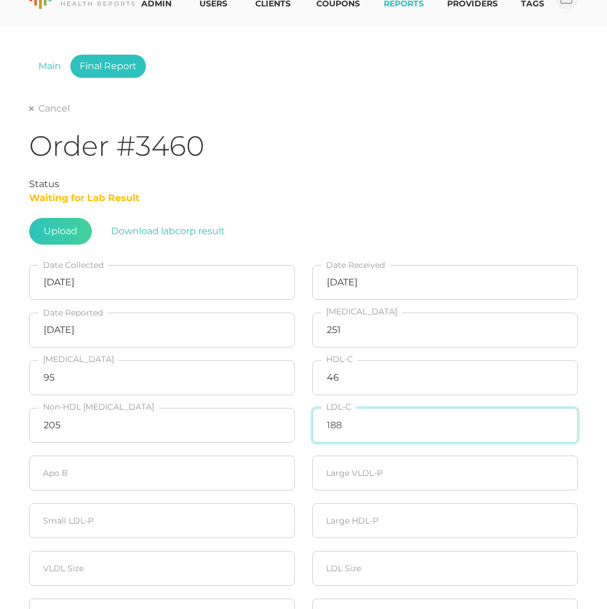
type input "188"
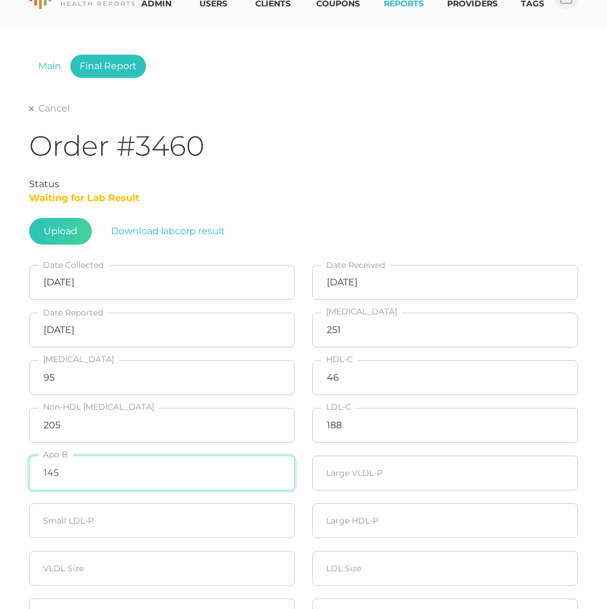
type input "145"
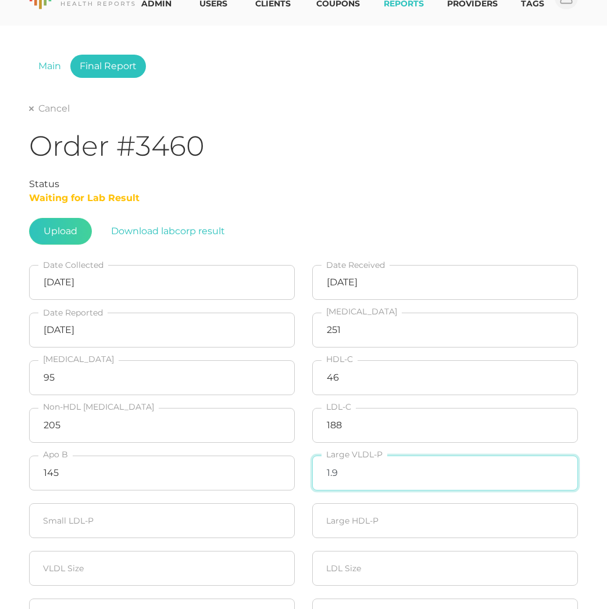
type input "1.9"
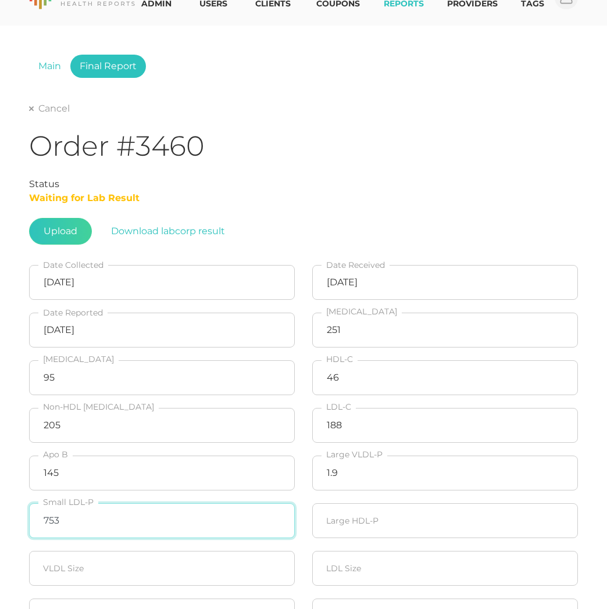
type input "753"
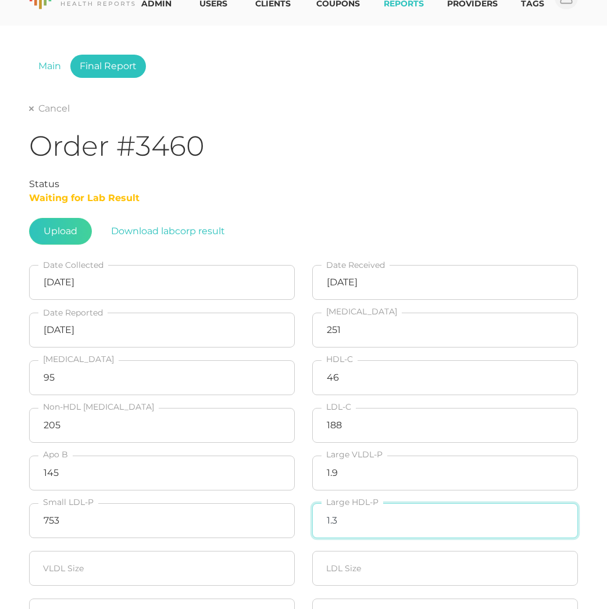
type input "1.3"
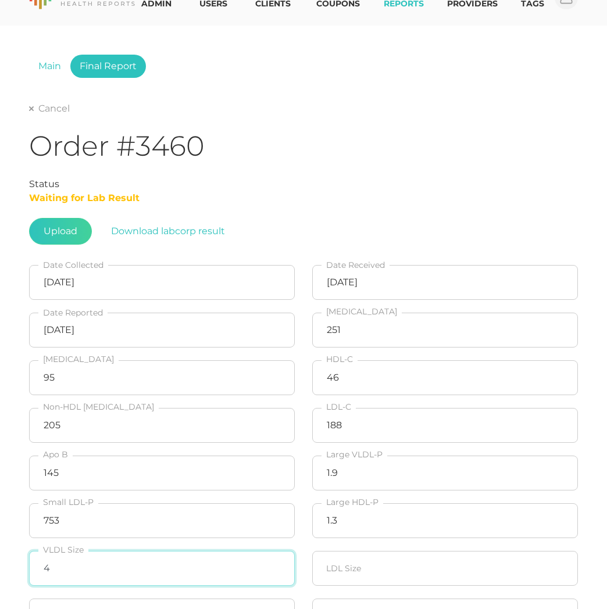
type input "41"
type input "41.4"
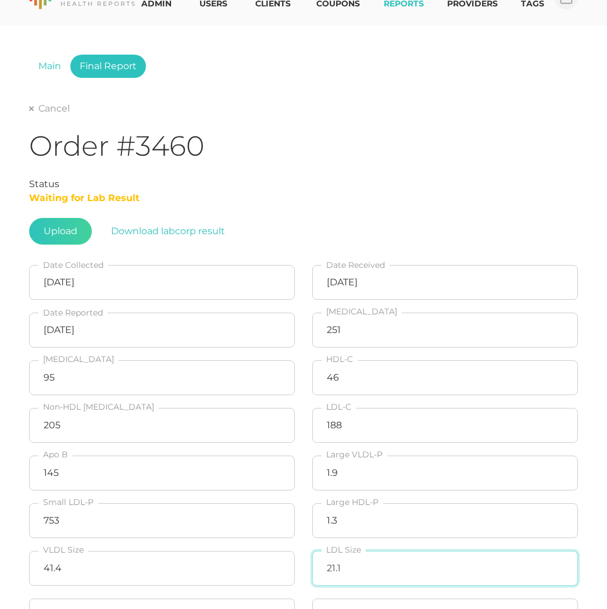
type input "21.1"
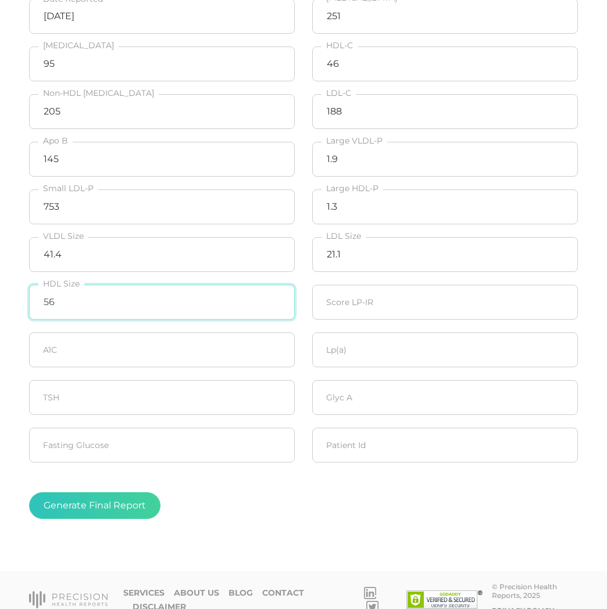
click at [163, 300] on input "56" at bounding box center [162, 302] width 266 height 35
type input "8.0"
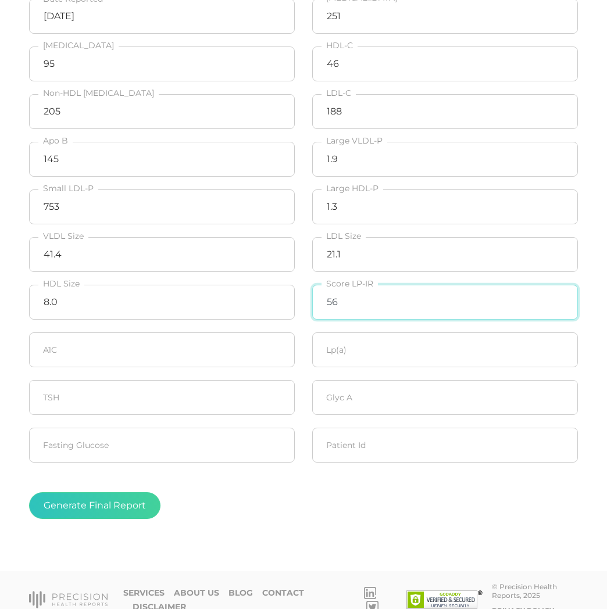
type input "56"
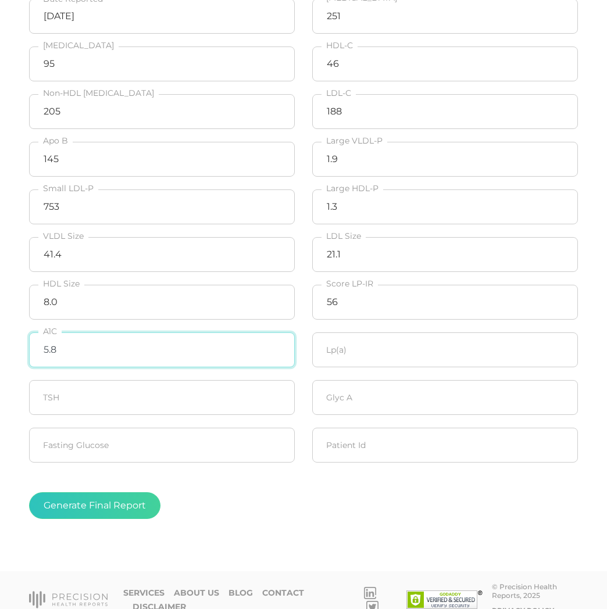
type input "5.8"
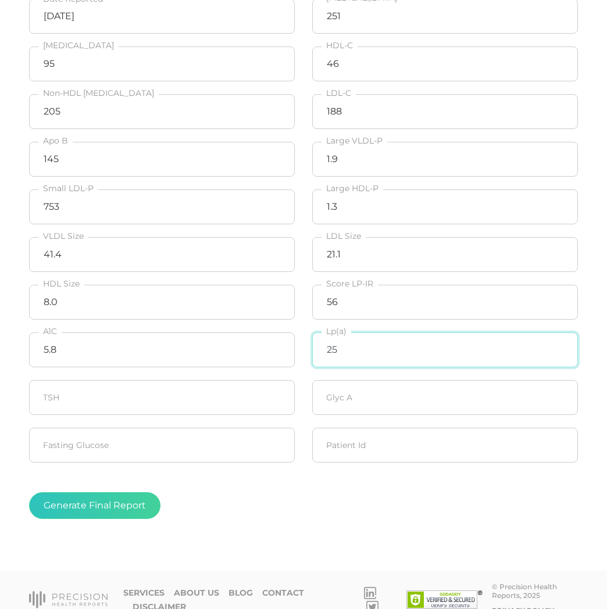
type input "2"
type input "35.2"
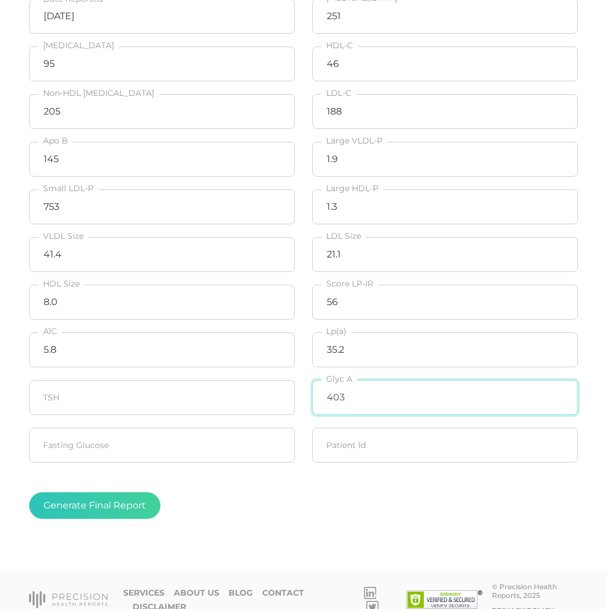
type input "403"
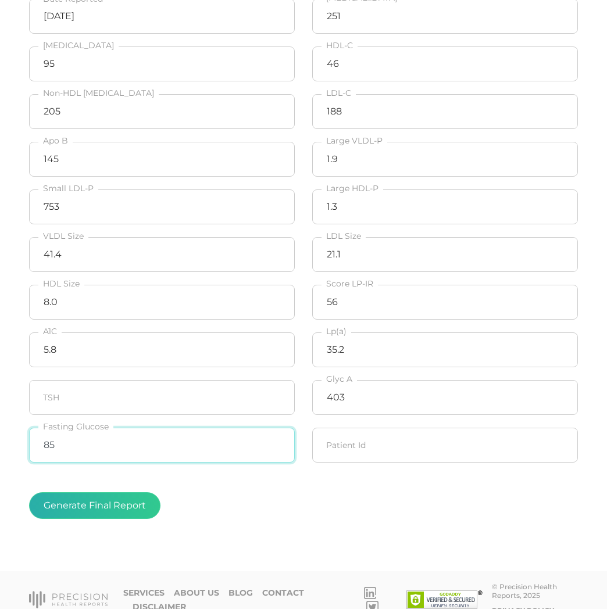
type input "85"
click at [98, 503] on button "Generate Final Report" at bounding box center [94, 505] width 131 height 27
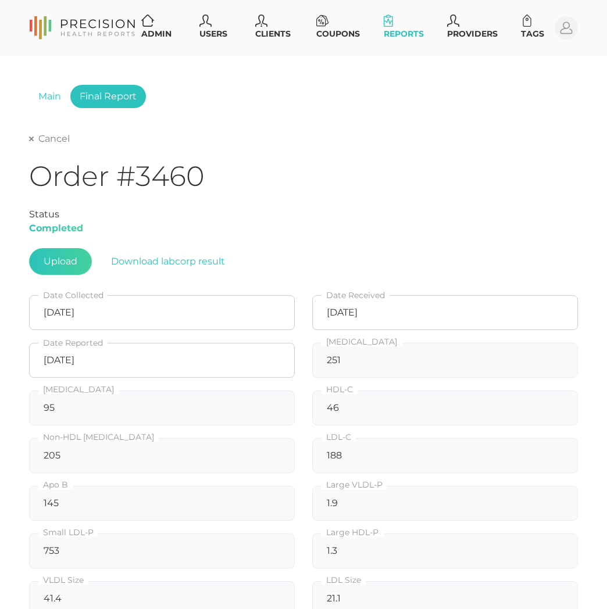
scroll to position [0, 0]
click at [56, 142] on link "Cancel" at bounding box center [49, 139] width 41 height 12
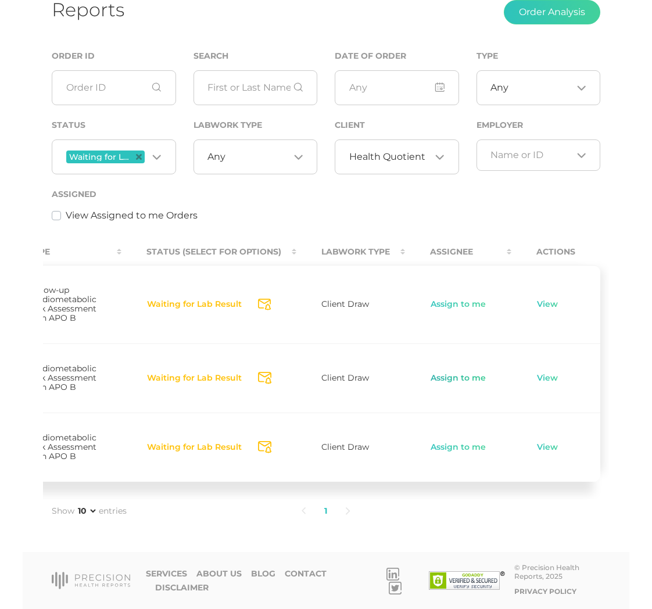
scroll to position [0, 593]
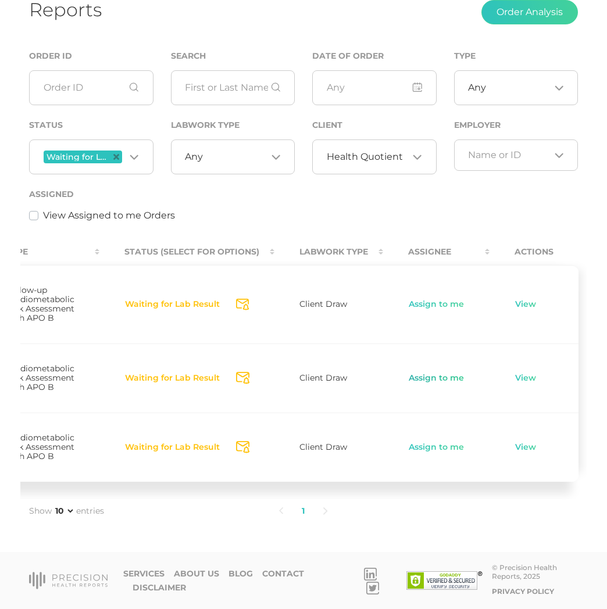
click at [440, 372] on link "Assign to me" at bounding box center [436, 378] width 56 height 12
click at [524, 372] on link "View" at bounding box center [525, 378] width 22 height 12
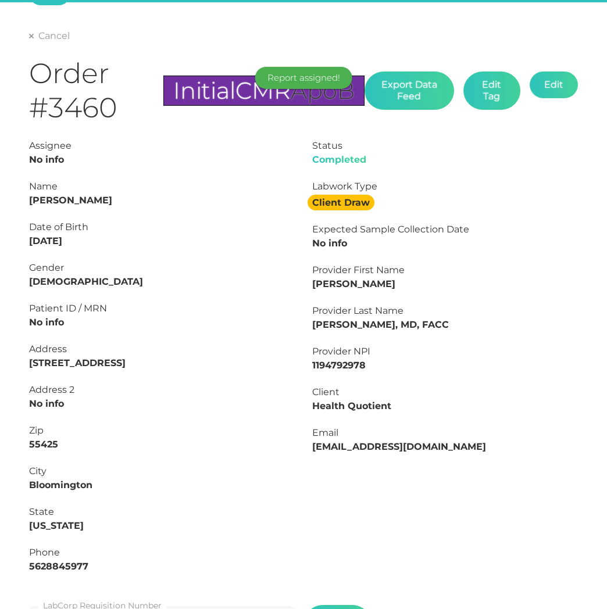
type input "L2505360644"
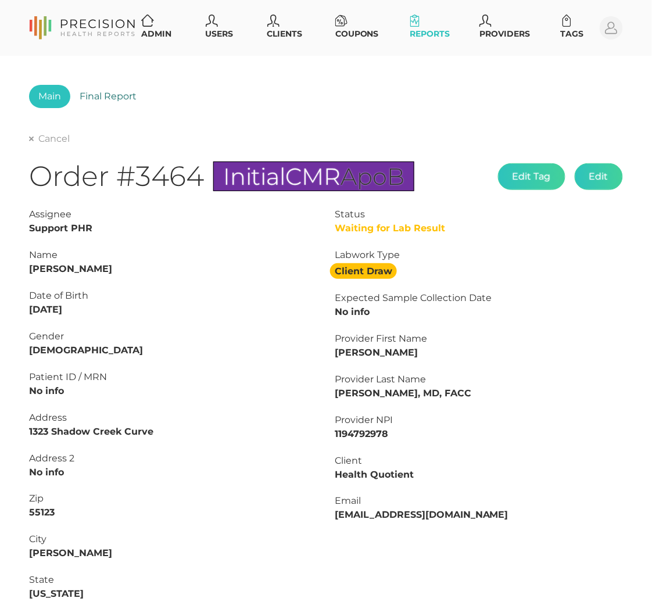
click at [96, 95] on link "Final Report" at bounding box center [108, 96] width 76 height 23
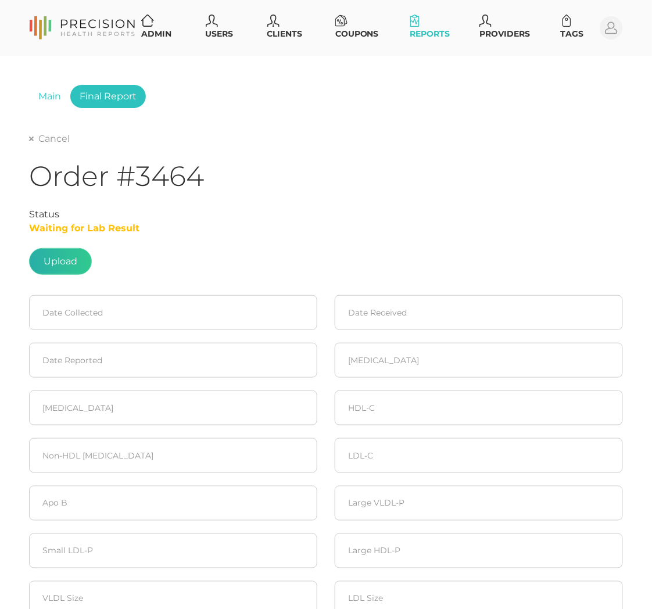
click at [57, 265] on label at bounding box center [61, 262] width 62 height 26
click at [77, 256] on input "file" at bounding box center [77, 256] width 1 height 1
type input "C:\fakepath\a25d9ea6-efb9-4417-8c3e-0c1d551baaf0.pdf"
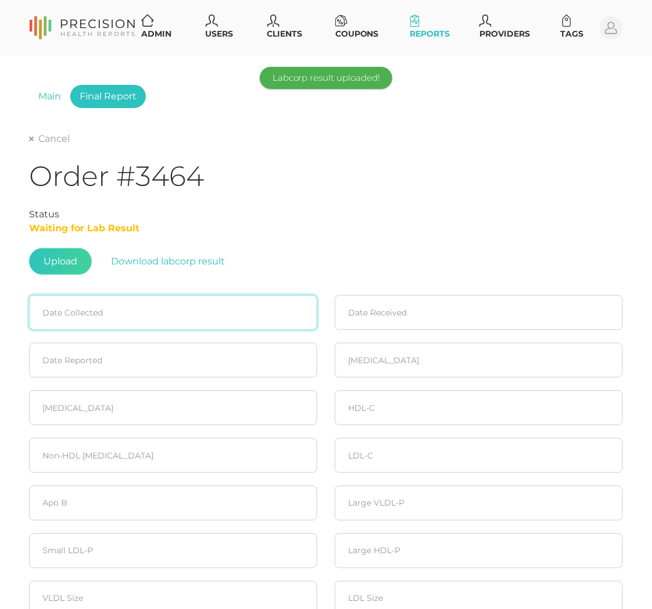
click at [107, 314] on input at bounding box center [173, 312] width 288 height 35
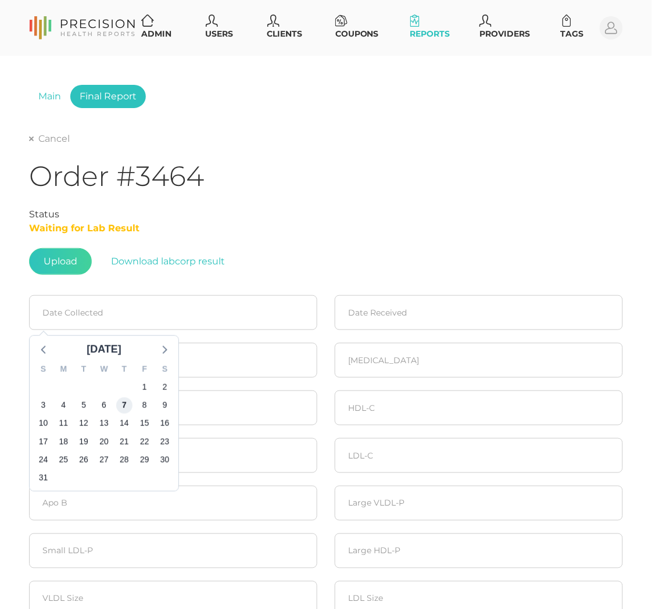
click at [124, 403] on span "7" at bounding box center [124, 405] width 16 height 16
type input "[DATE]"
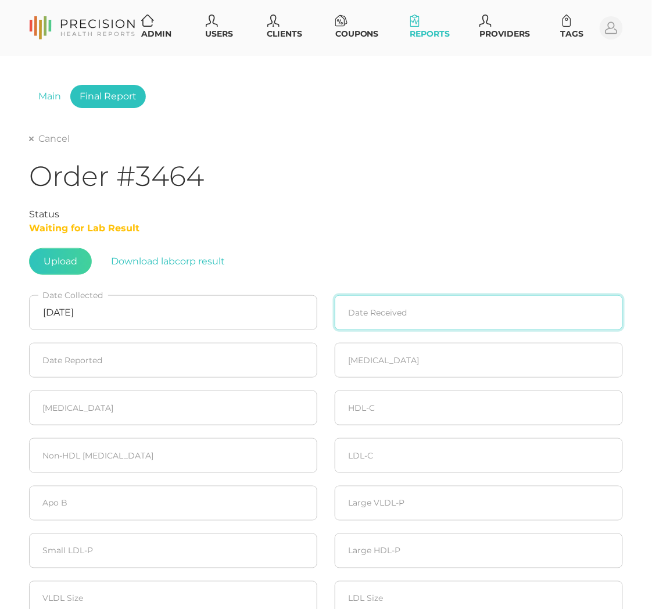
click at [368, 316] on input at bounding box center [479, 312] width 288 height 35
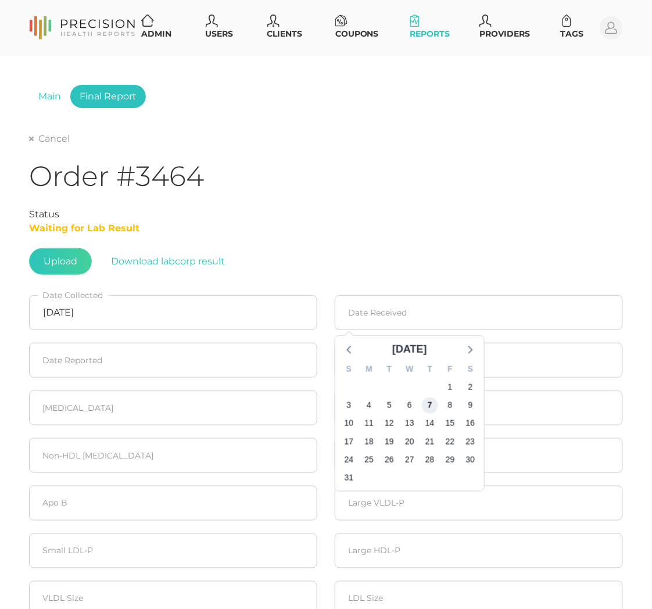
click at [435, 405] on span "7" at bounding box center [430, 405] width 16 height 16
type input "[DATE]"
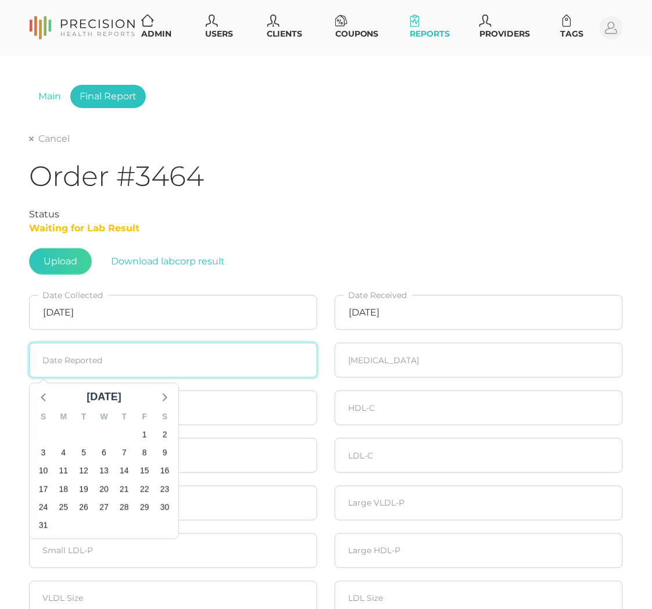
click at [99, 356] on input at bounding box center [173, 360] width 288 height 35
click at [45, 465] on span "10" at bounding box center [43, 471] width 16 height 16
type input "[DATE]"
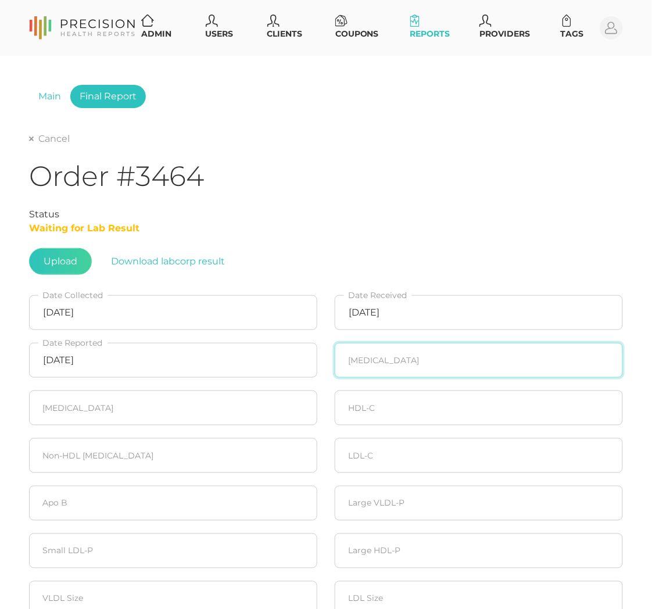
click at [356, 349] on input "number" at bounding box center [479, 360] width 288 height 35
type input "198"
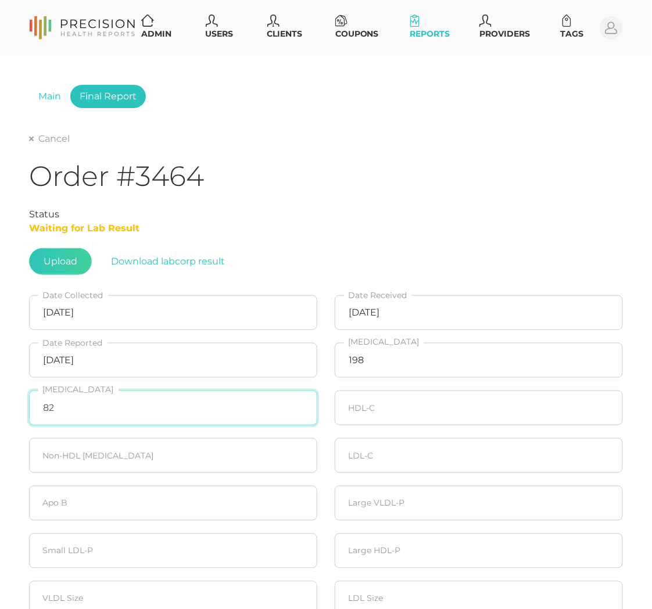
type input "82"
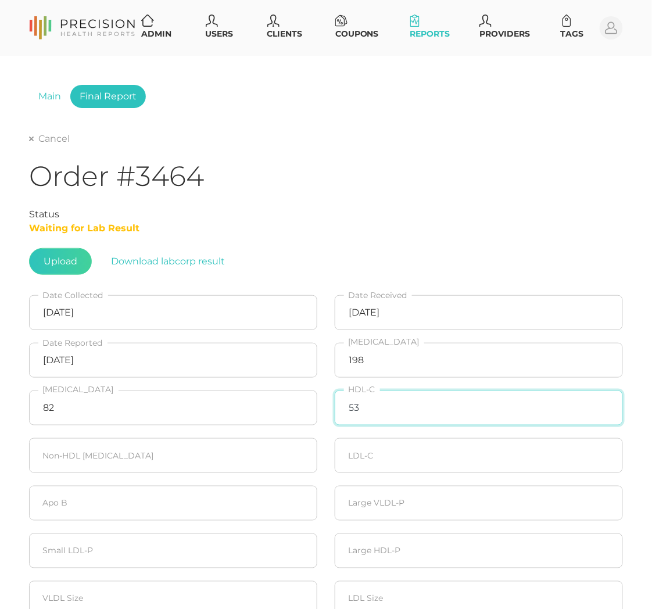
type input "53"
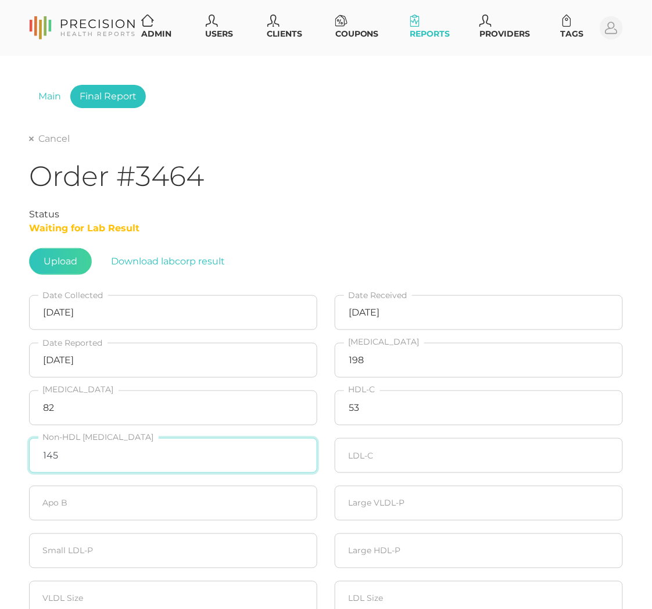
type input "145"
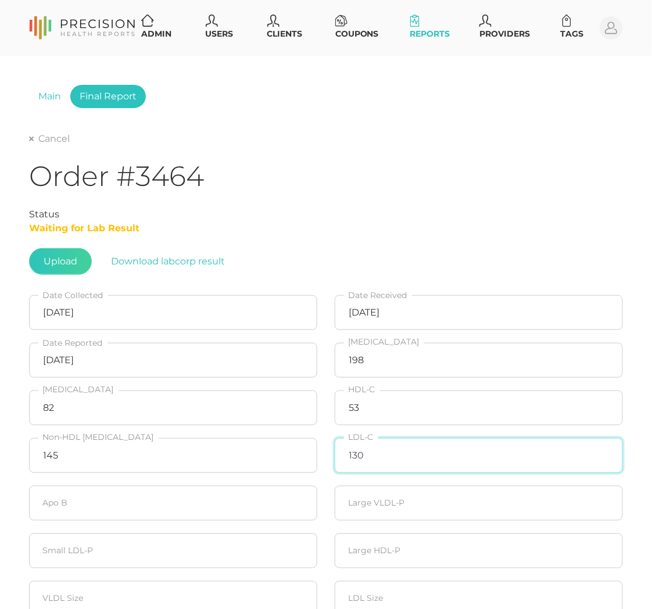
type input "130"
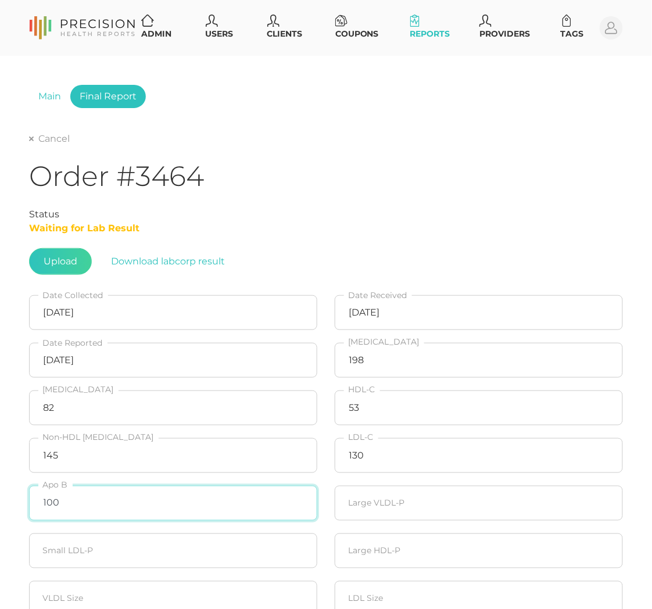
type input "100"
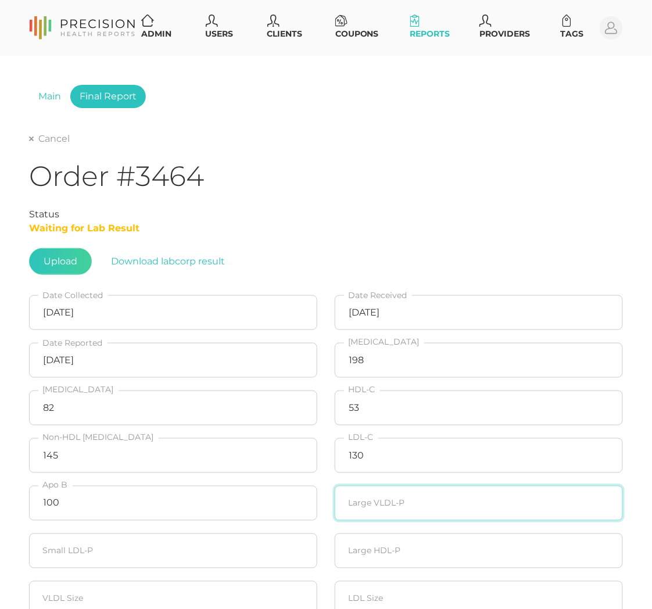
click at [370, 503] on input "number" at bounding box center [479, 503] width 288 height 35
type input "9"
type input "0.8"
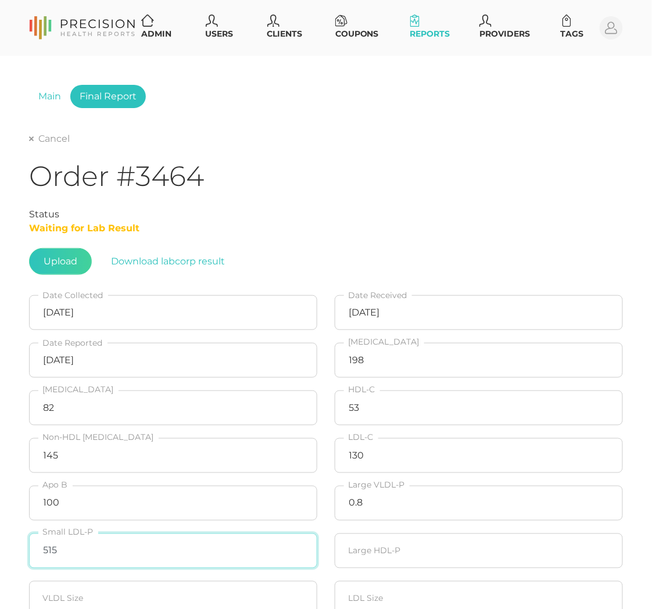
type input "515"
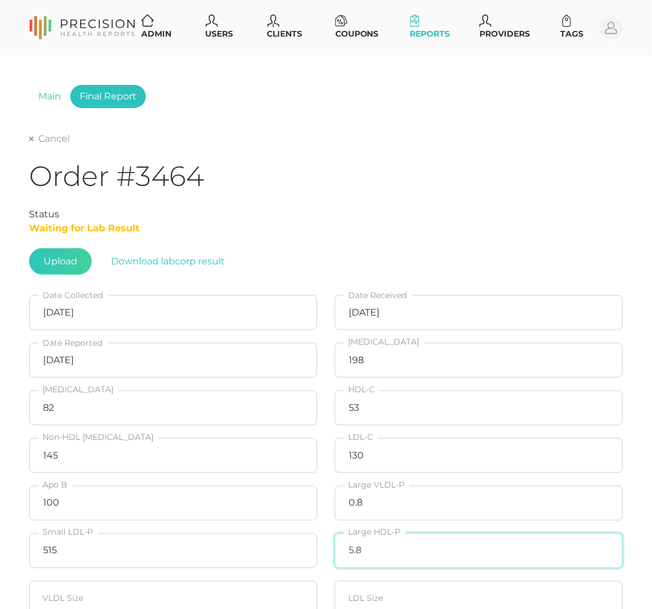
type input "5.8"
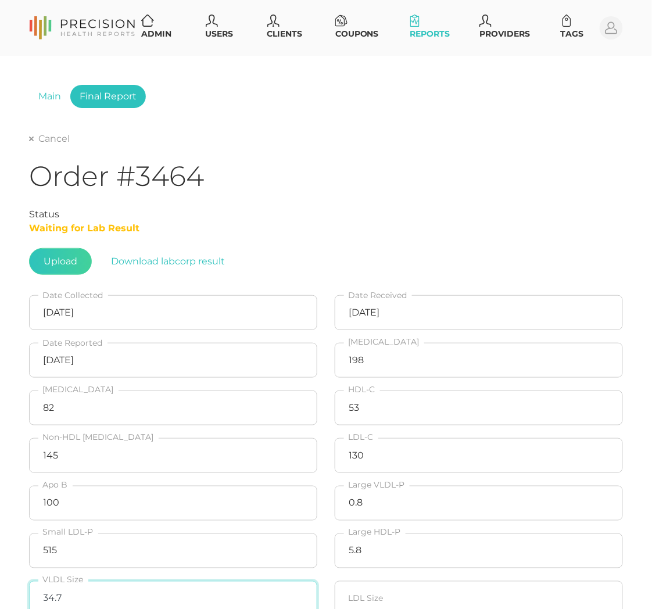
type input "34.7"
type input "21.1"
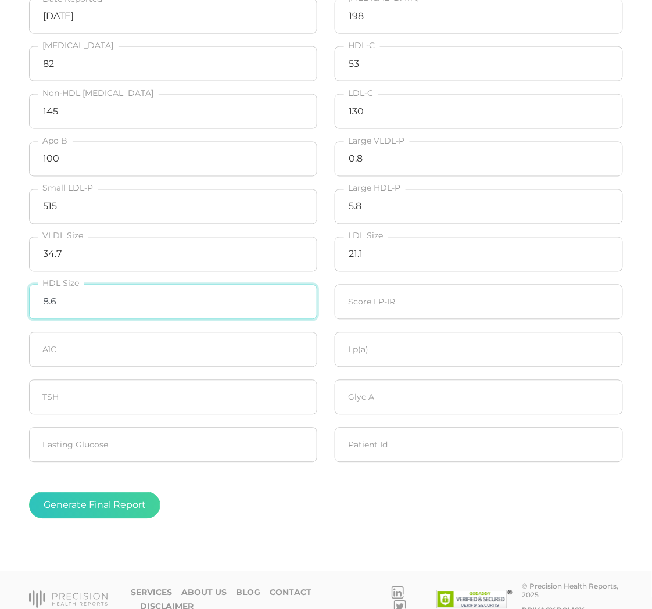
type input "8.6"
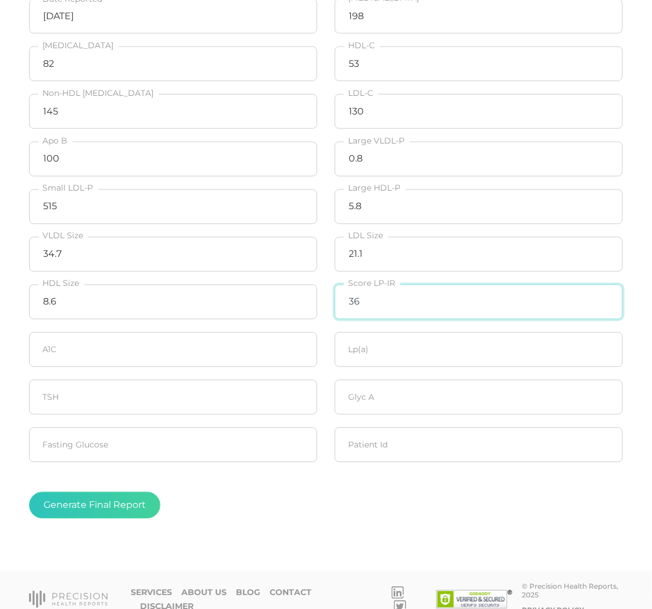
type input "36"
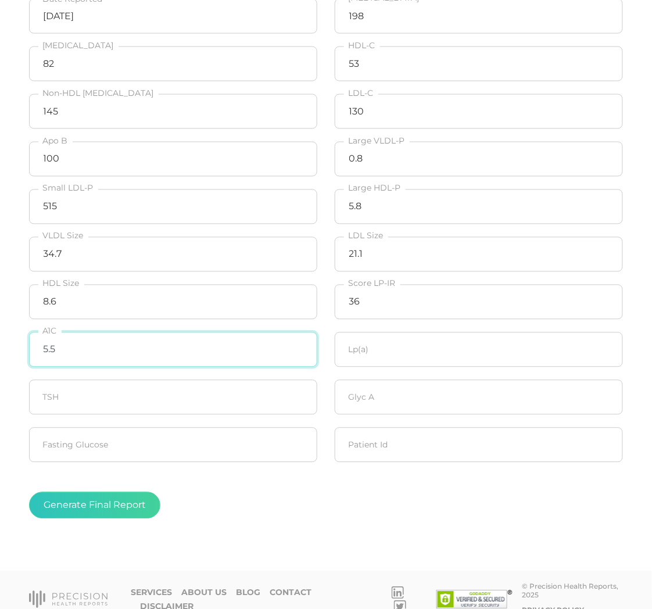
type input "5.5"
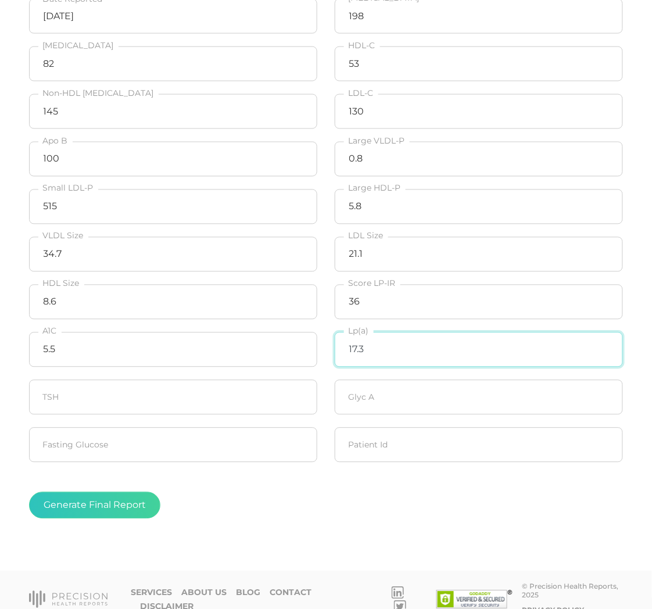
type input "17.3"
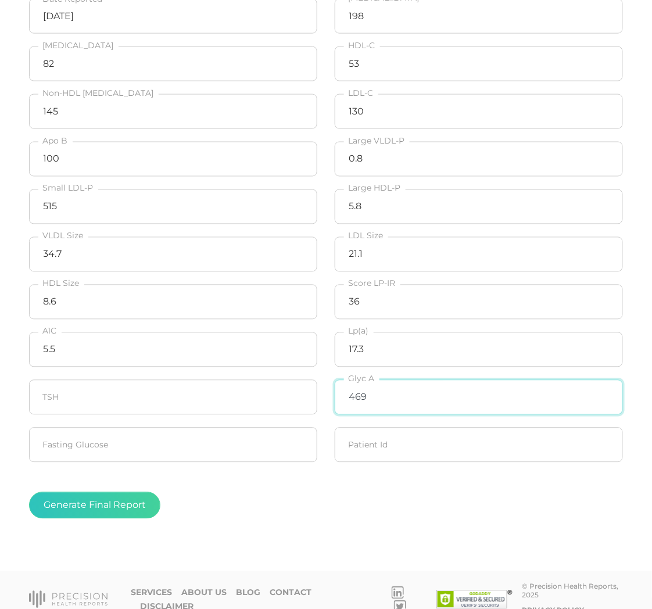
type input "469"
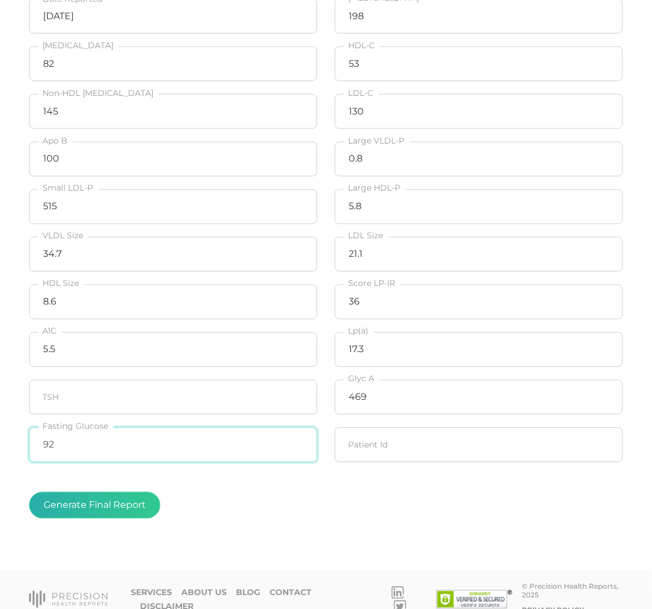
type input "92"
click at [105, 515] on button "Generate Final Report" at bounding box center [94, 505] width 131 height 27
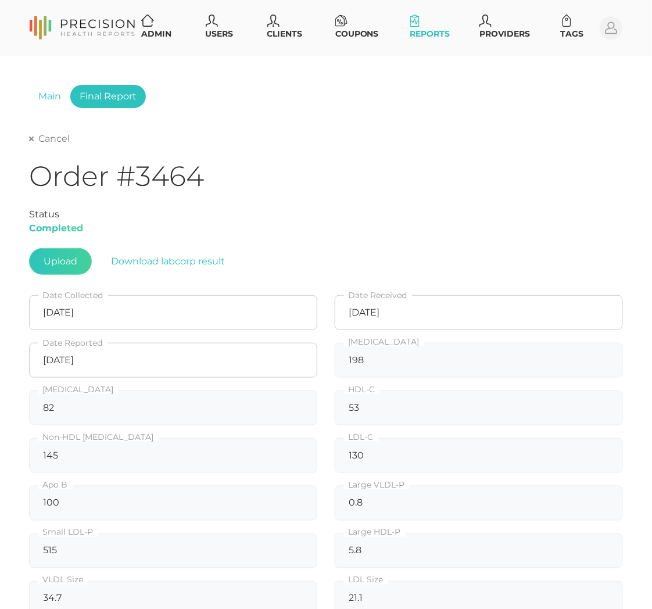
scroll to position [0, 0]
click at [69, 136] on link "Cancel" at bounding box center [49, 139] width 41 height 12
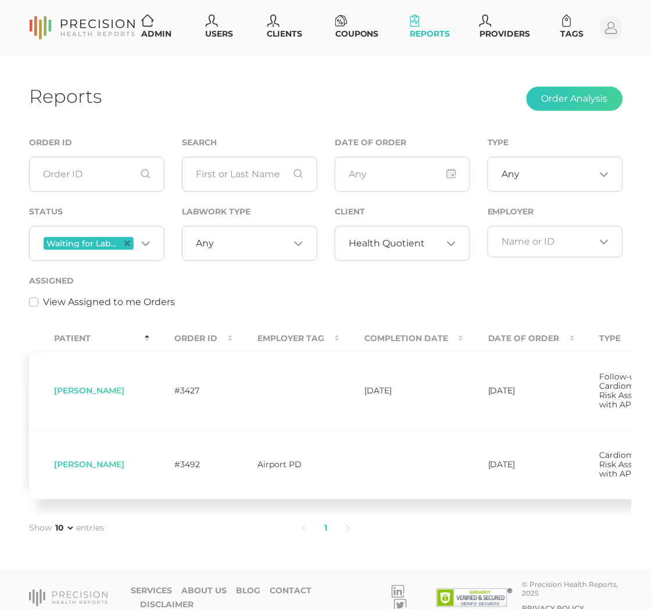
click at [105, 393] on span "[PERSON_NAME]" at bounding box center [89, 390] width 70 height 10
copy span "Sinouthasy"
click at [84, 411] on td "[PERSON_NAME]" at bounding box center [89, 391] width 120 height 78
click at [107, 469] on span "[PERSON_NAME]" at bounding box center [89, 464] width 70 height 10
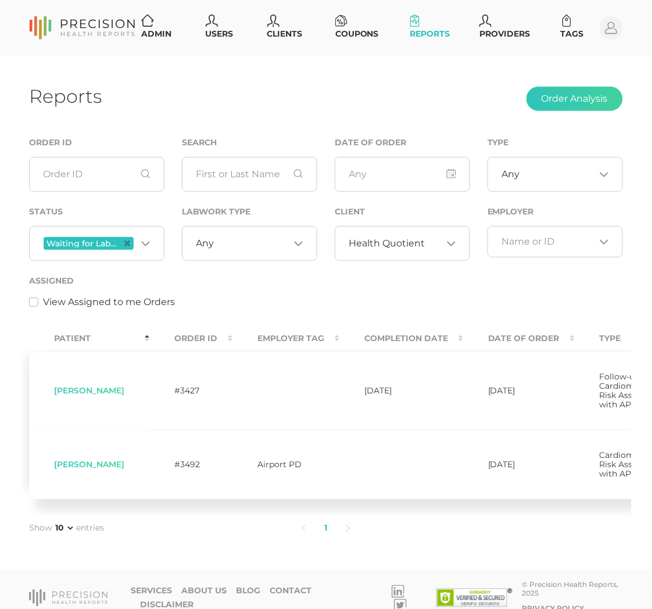
click at [107, 469] on span "[PERSON_NAME]" at bounding box center [89, 464] width 70 height 10
click at [92, 469] on span "[PERSON_NAME]" at bounding box center [89, 464] width 70 height 10
copy span "[PERSON_NAME]"
click at [386, 242] on span "Health Quotient" at bounding box center [387, 244] width 76 height 12
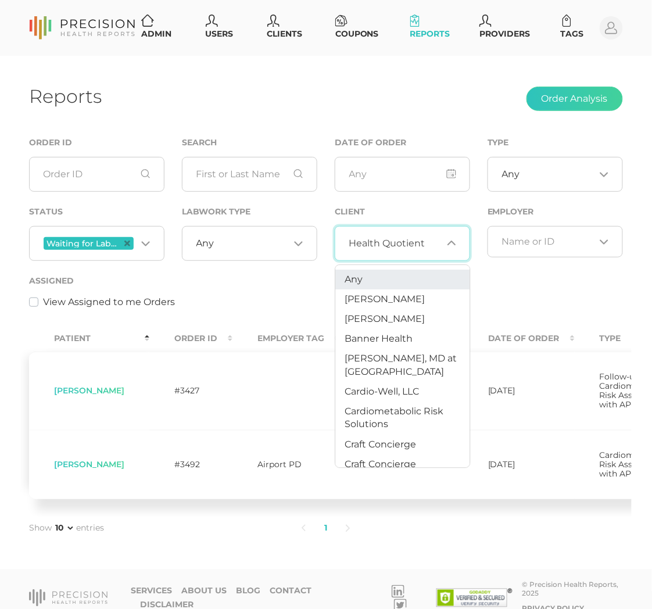
click at [368, 273] on li "Any" at bounding box center [403, 280] width 134 height 20
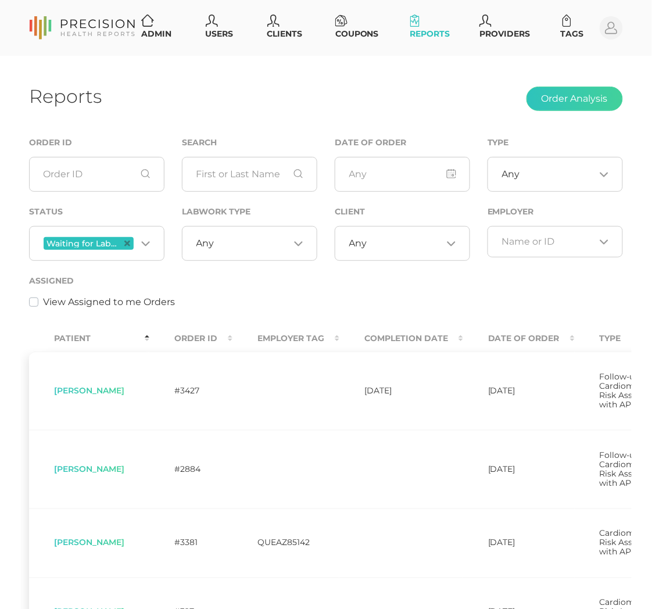
click at [131, 242] on span "Waiting for Labwork Results" at bounding box center [89, 243] width 90 height 13
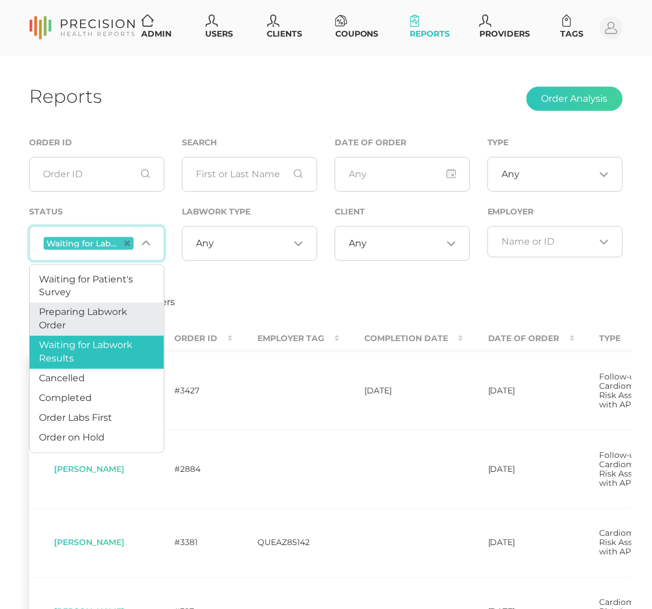
click at [94, 307] on span "Preparing Labwork Order" at bounding box center [83, 318] width 88 height 24
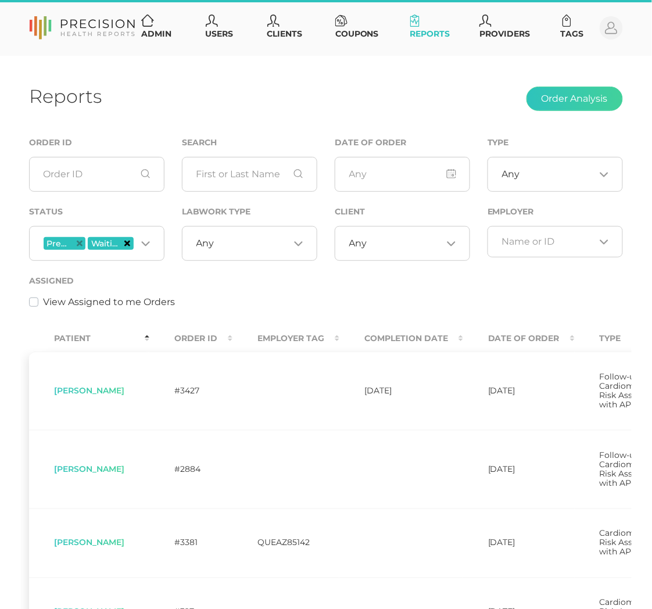
click at [129, 242] on icon "Deselect Waiting for Labwork Results" at bounding box center [127, 244] width 6 height 6
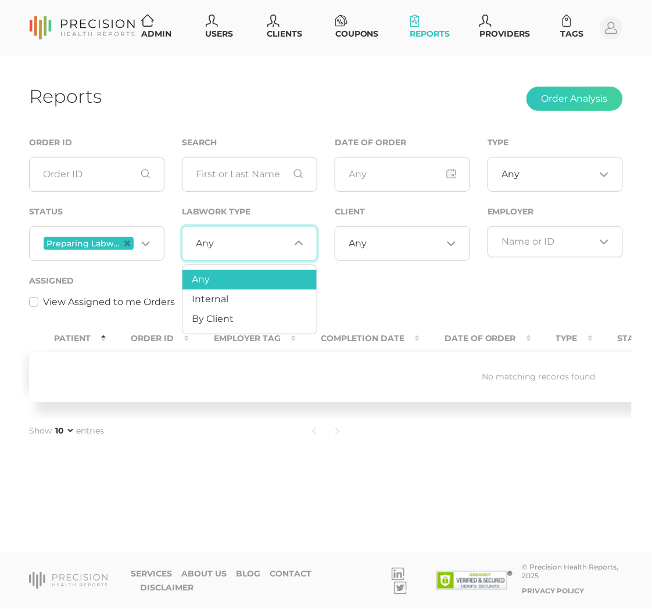
click at [238, 242] on input "Search for option" at bounding box center [251, 244] width 75 height 12
click at [230, 312] on li "By Client" at bounding box center [249, 320] width 134 height 20
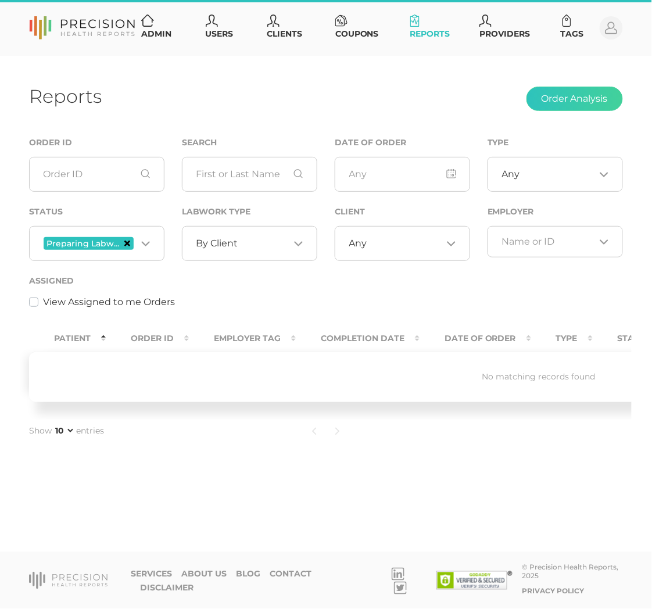
click at [129, 242] on icon "Deselect Preparing Labwork Order" at bounding box center [127, 244] width 6 height 6
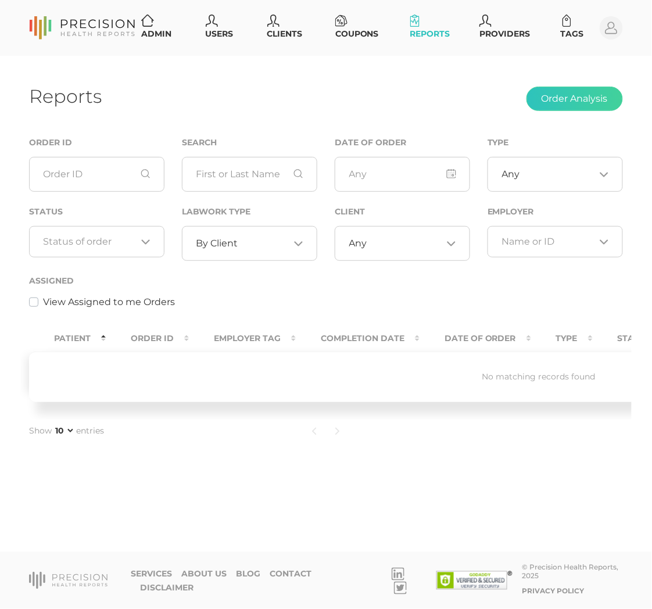
click at [105, 233] on div "Loading..." at bounding box center [96, 241] width 135 height 31
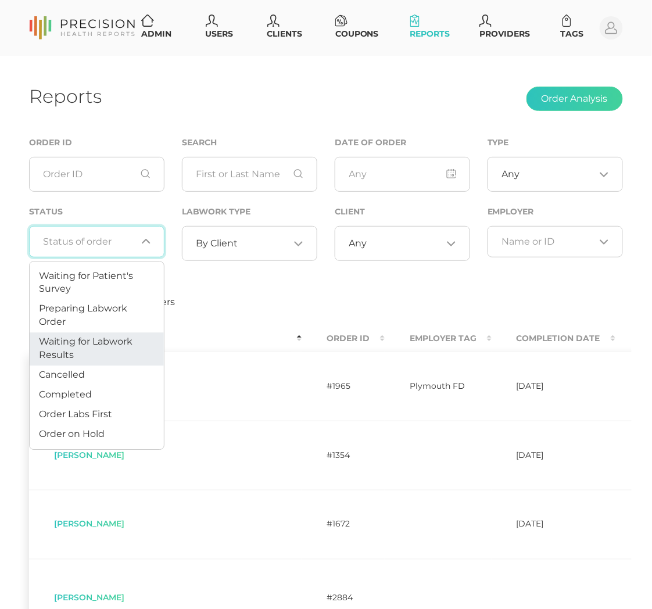
click at [117, 342] on span "Waiting for Labwork Results" at bounding box center [86, 348] width 94 height 24
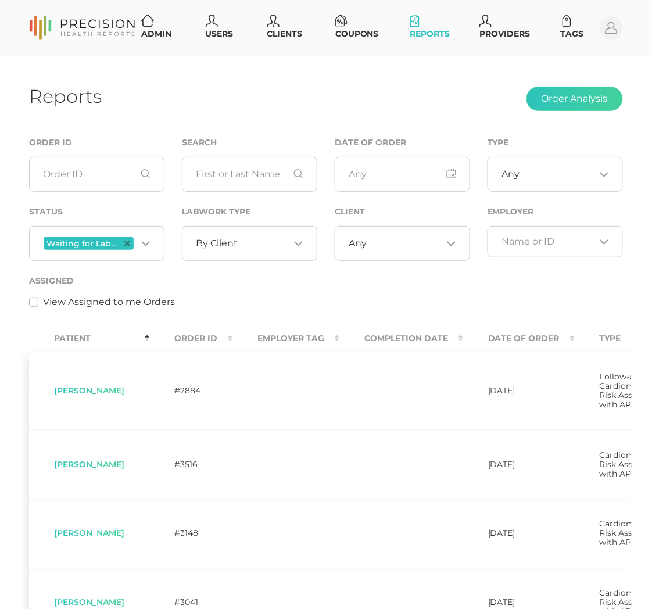
click at [195, 335] on th "Order ID" at bounding box center [190, 338] width 83 height 26
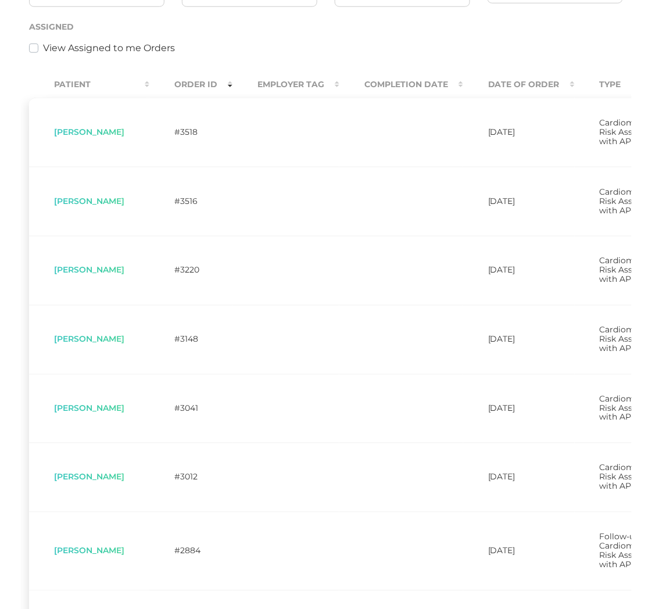
scroll to position [256, 0]
